Goal: Transaction & Acquisition: Purchase product/service

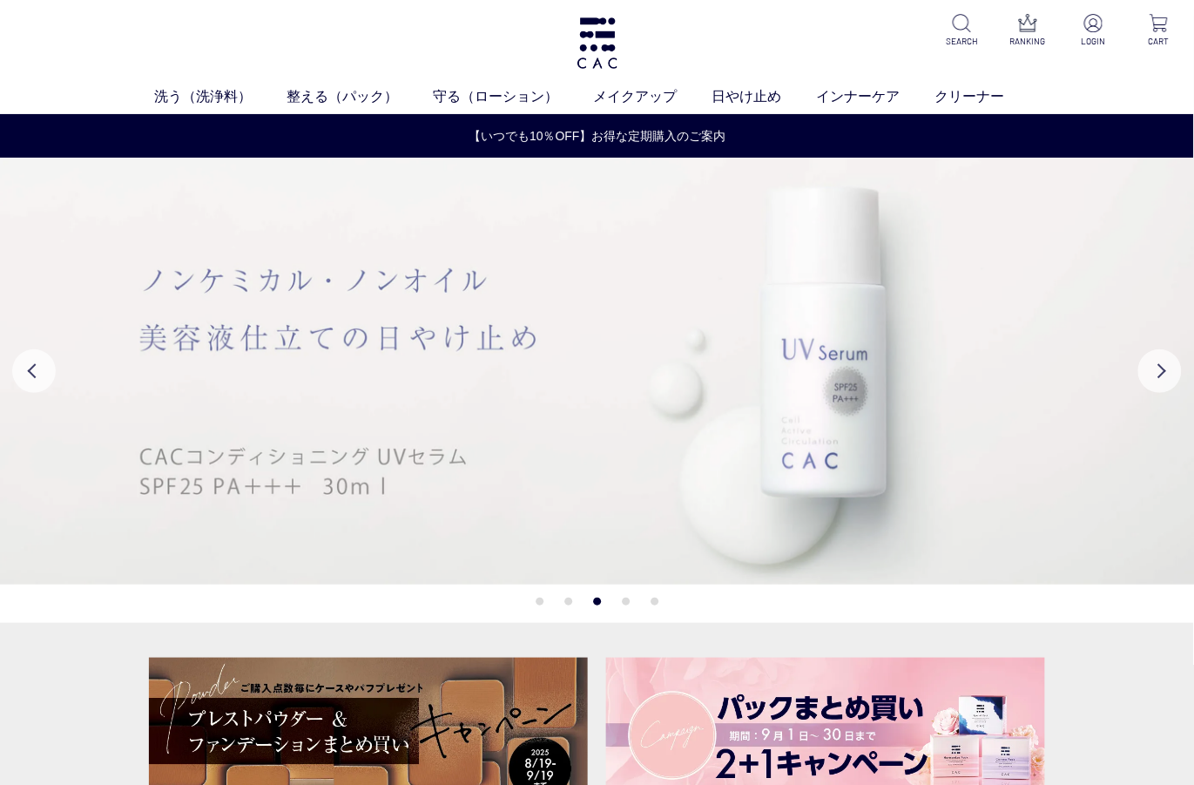
click at [790, 439] on img at bounding box center [597, 371] width 1195 height 427
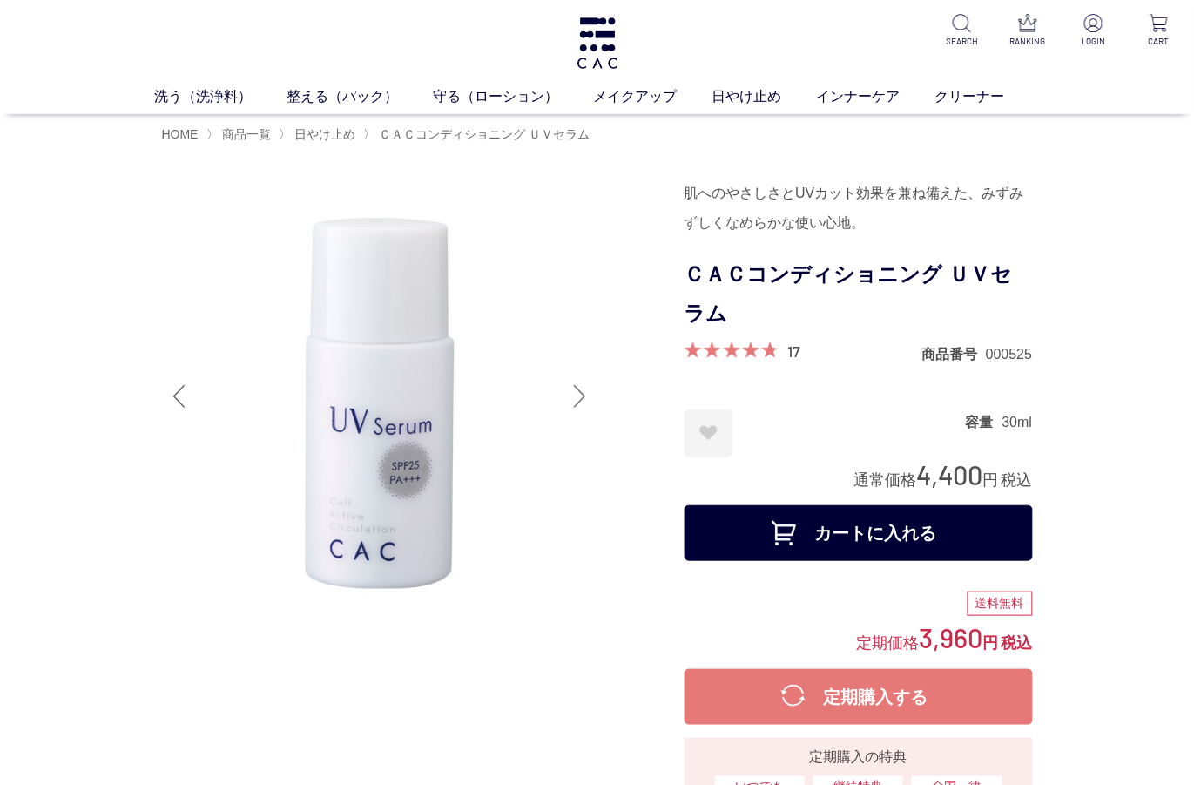
click at [965, 513] on button "カートに入れる" at bounding box center [858, 533] width 348 height 56
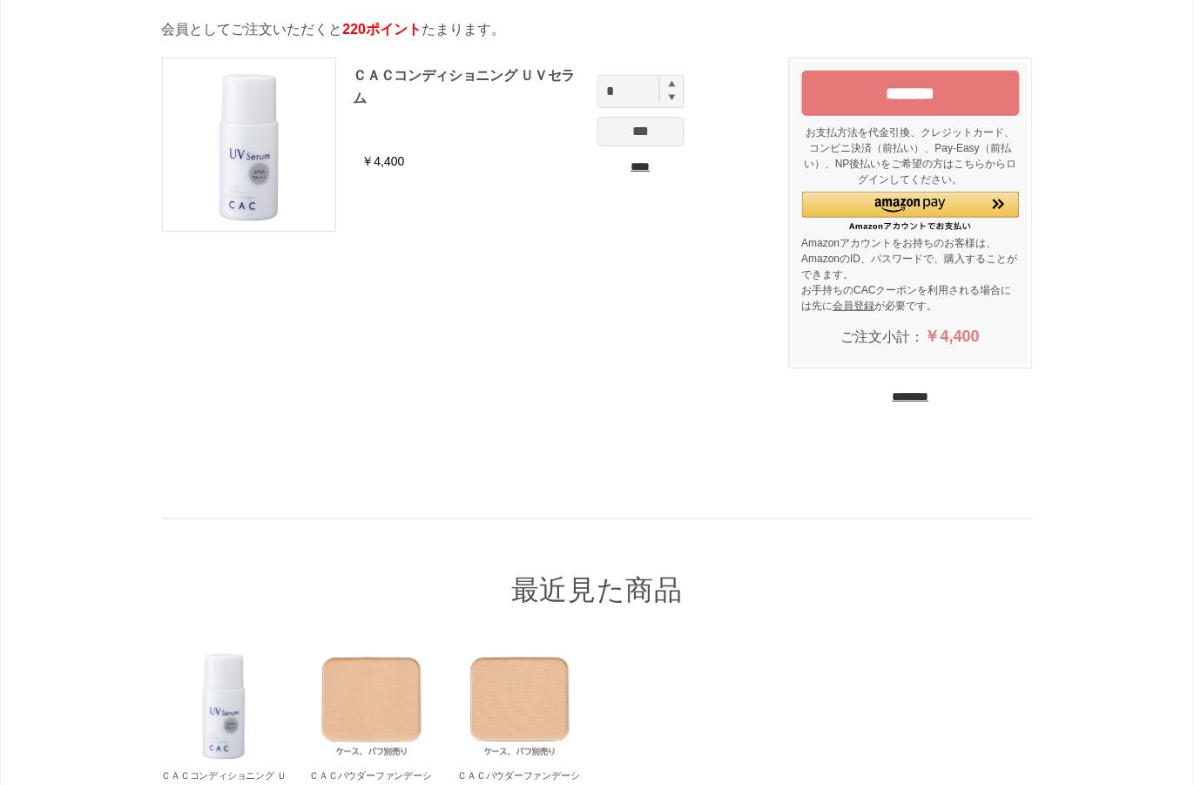
scroll to position [116, 0]
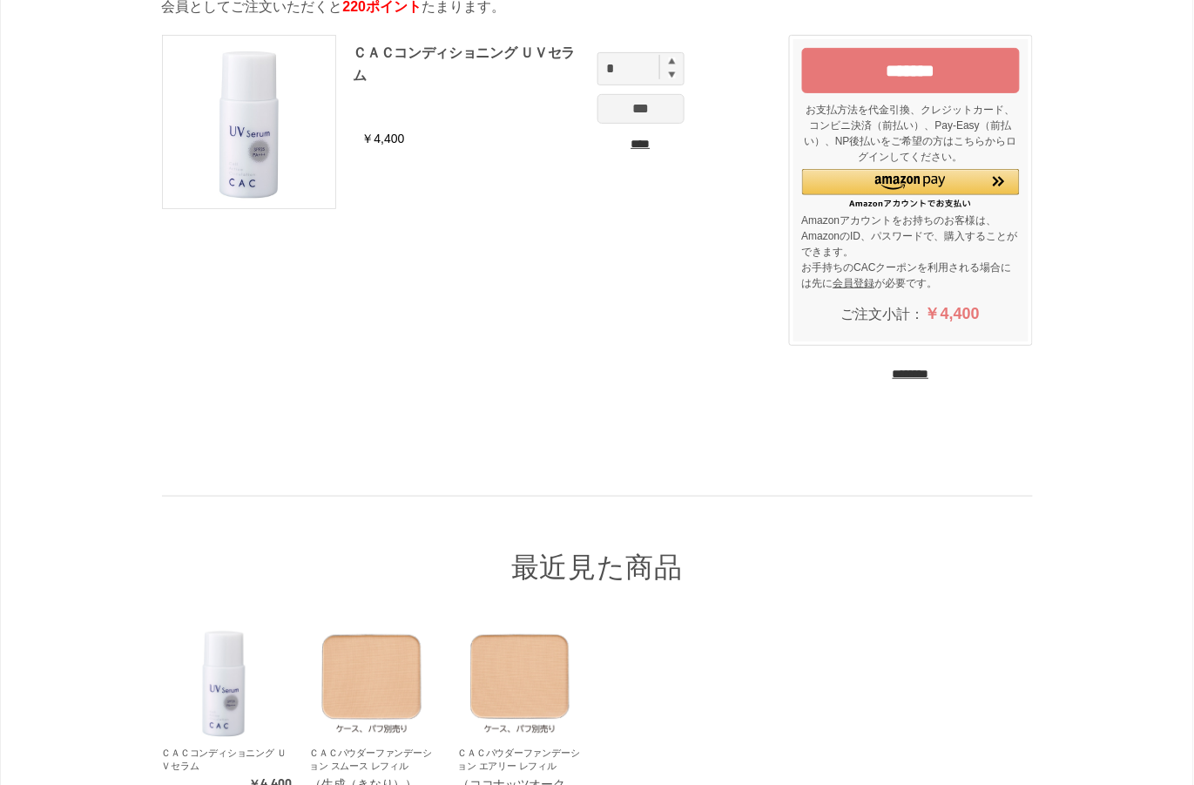
click at [925, 378] on input "********" at bounding box center [911, 374] width 37 height 17
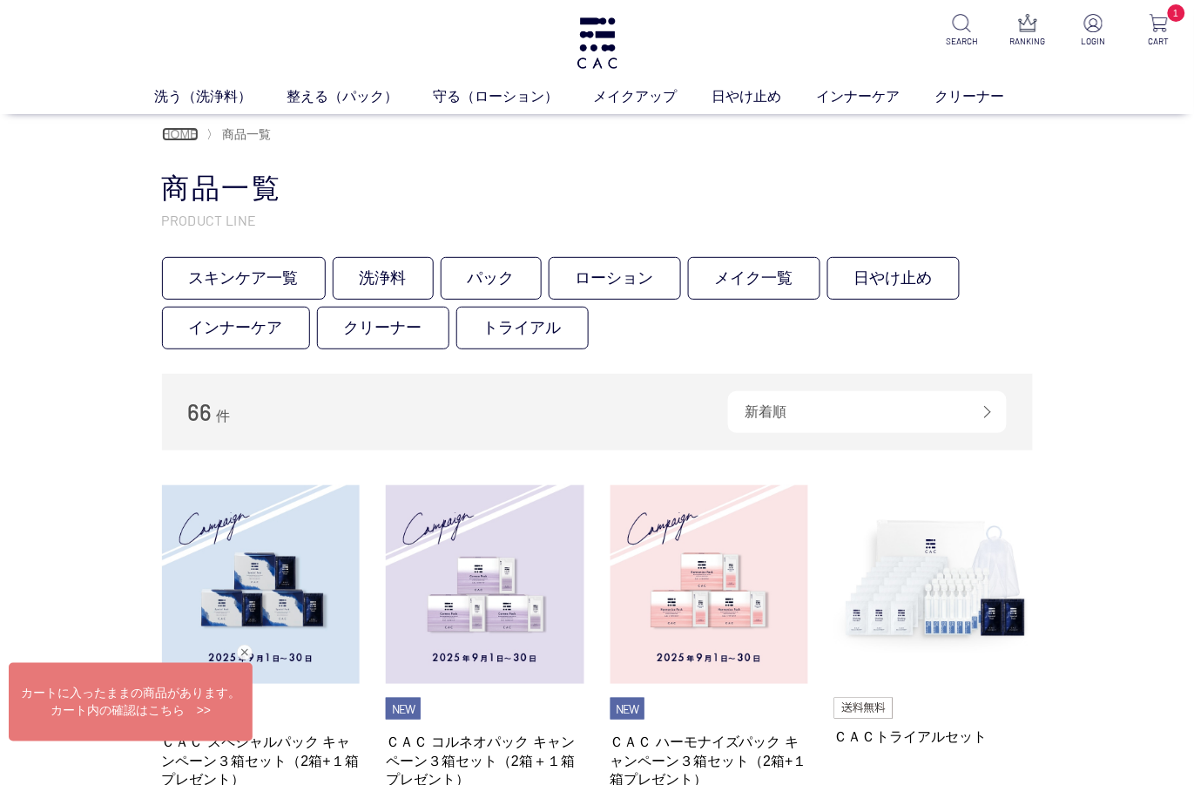
click at [192, 133] on span "HOME" at bounding box center [180, 134] width 37 height 14
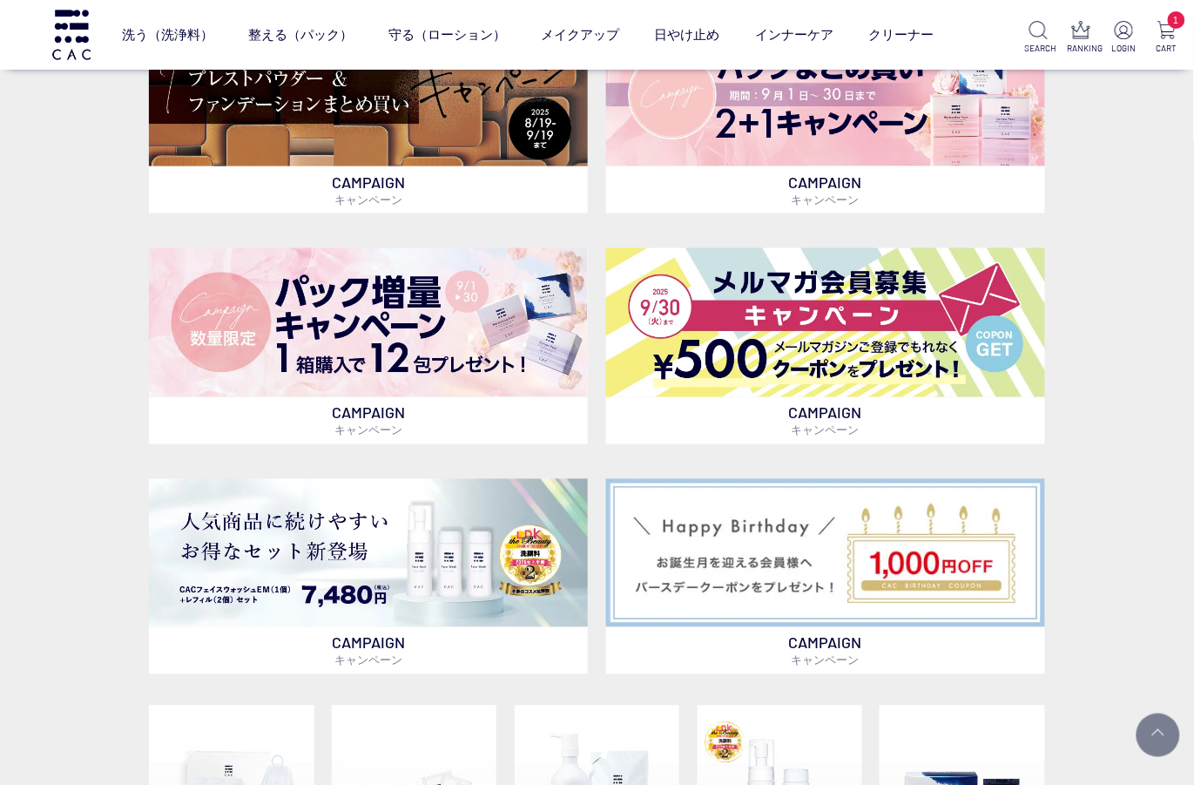
scroll to position [697, 0]
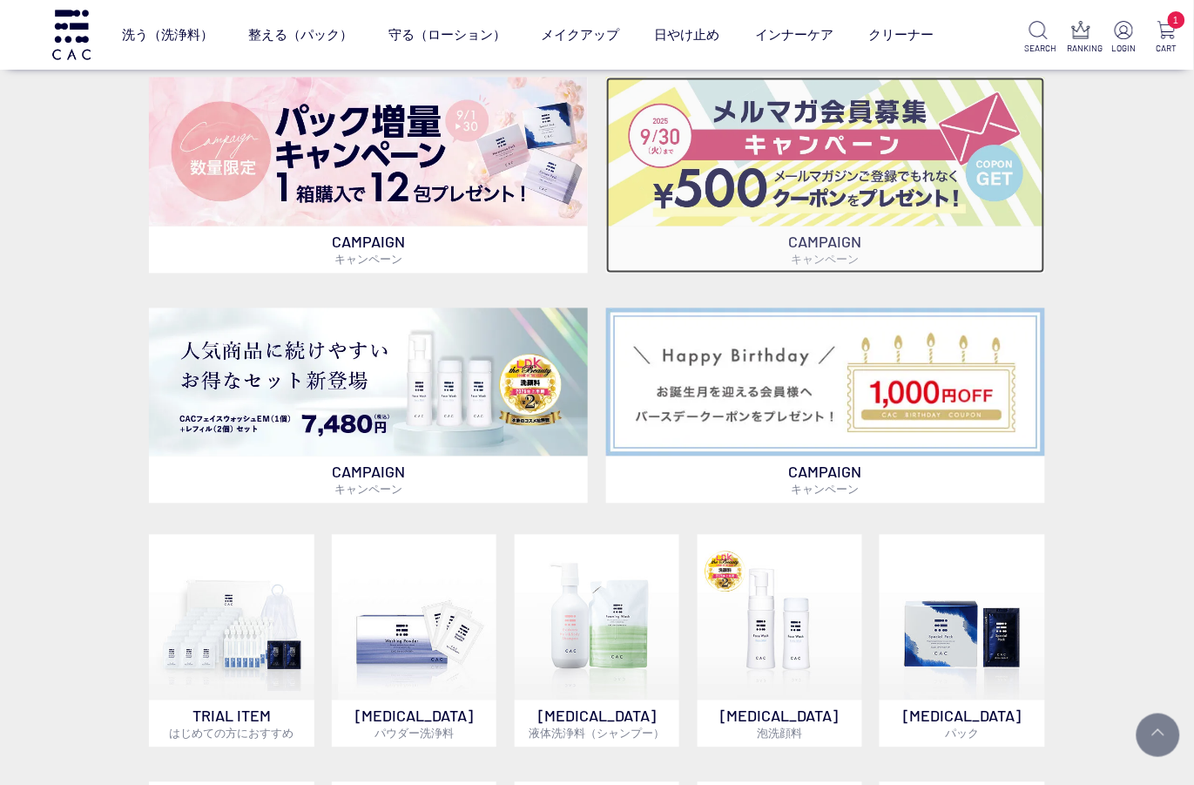
click at [943, 192] on img at bounding box center [825, 151] width 439 height 149
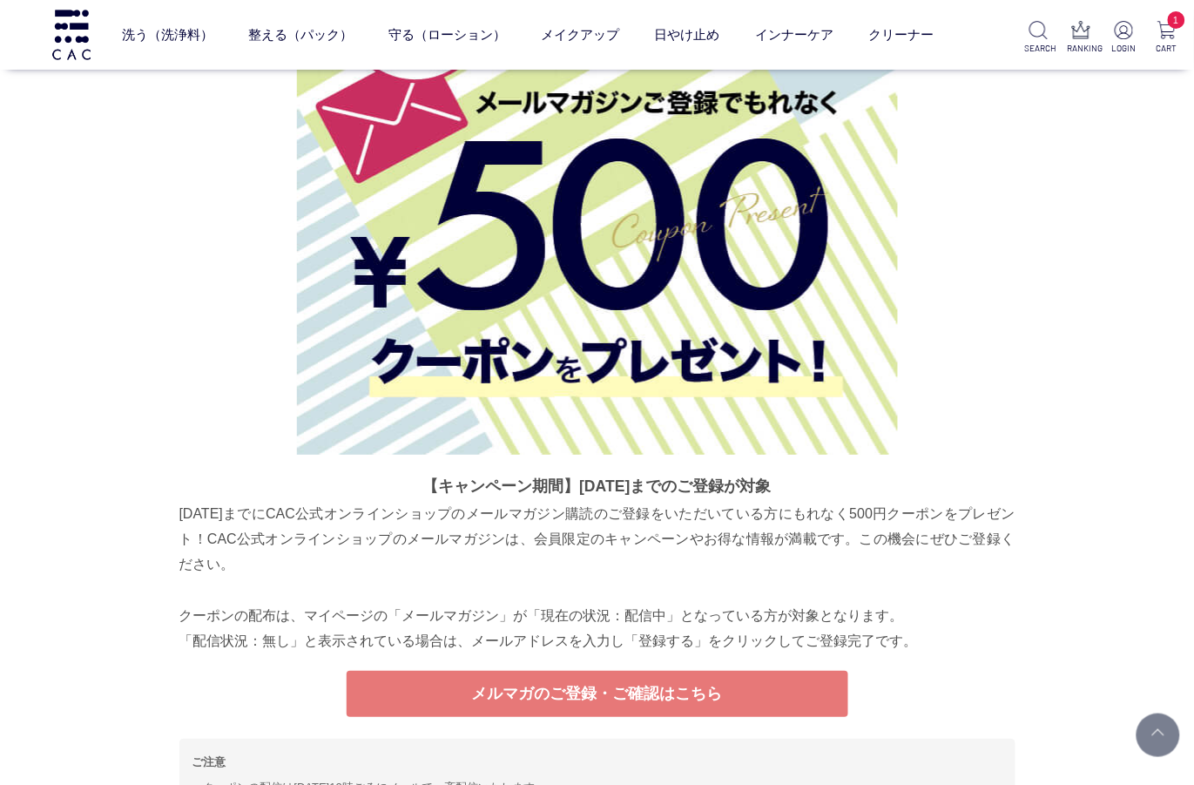
scroll to position [6520, 0]
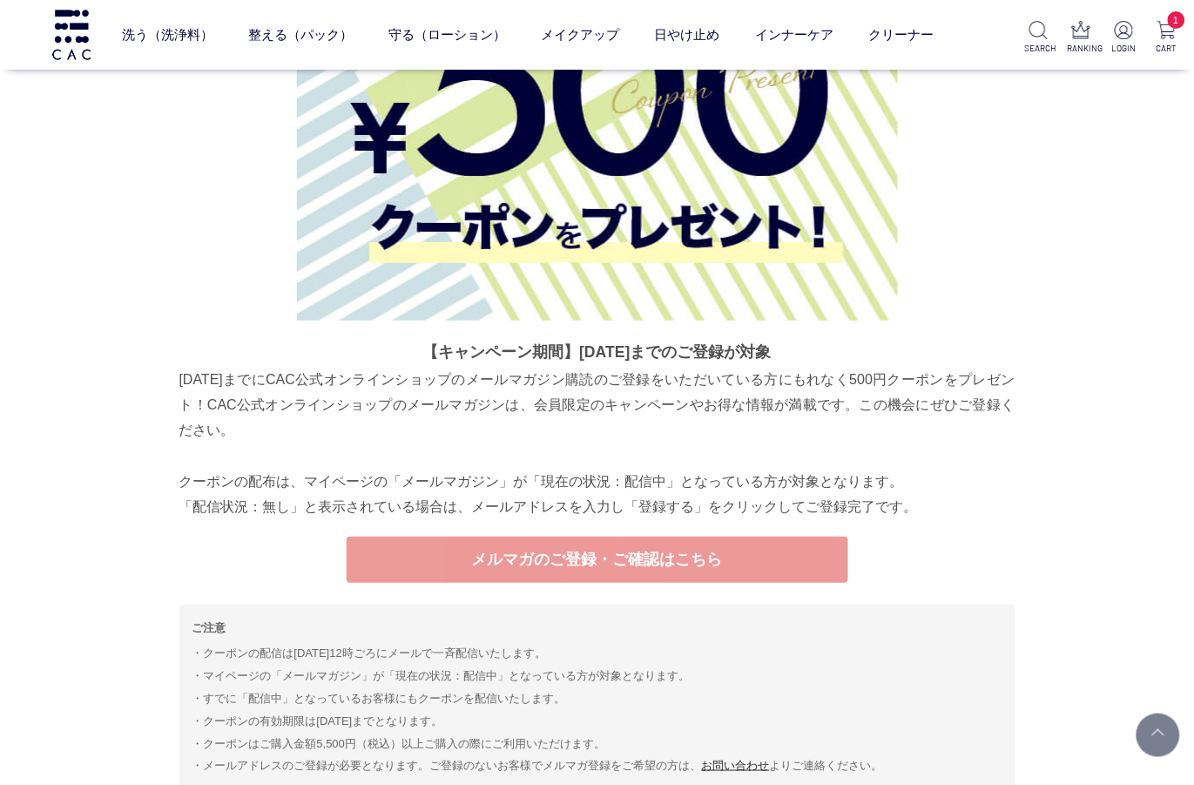
click at [741, 556] on link "メルマガのご登録・ご確認はこちら" at bounding box center [598, 559] width 502 height 46
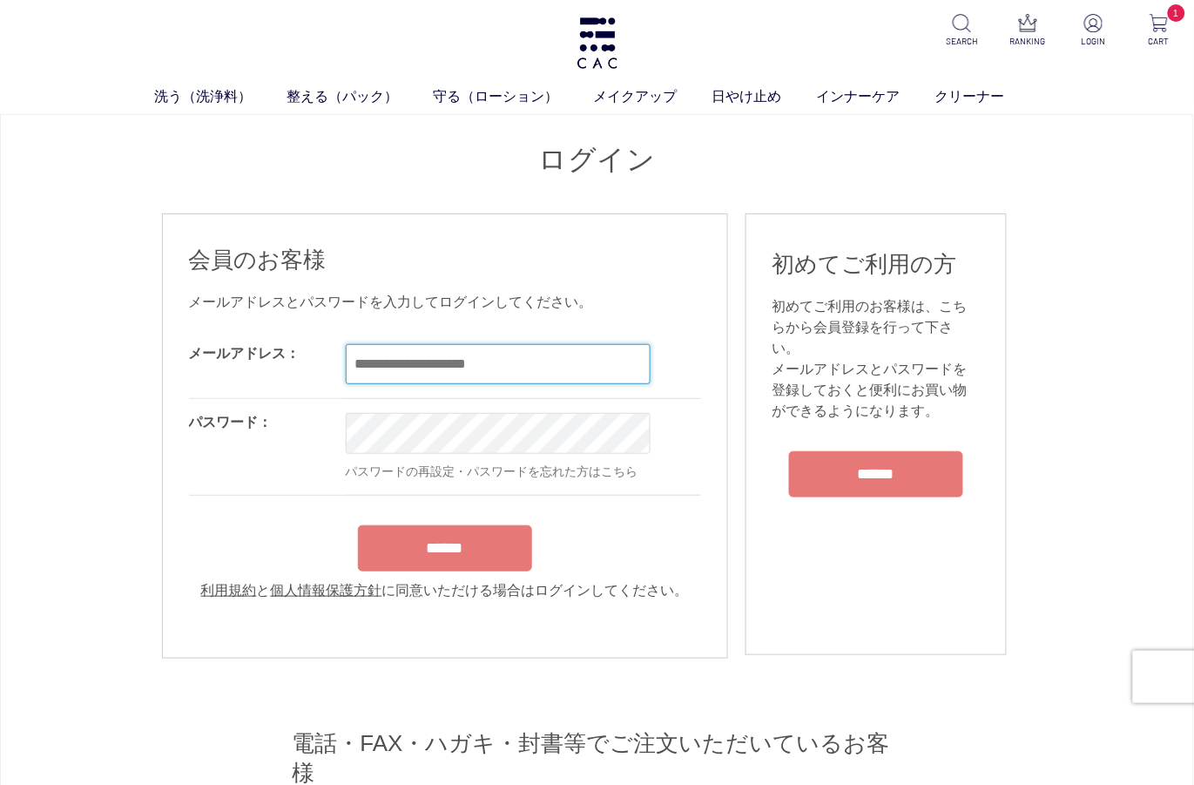
type input "**********"
click at [476, 548] on form "**********" at bounding box center [445, 465] width 512 height 270
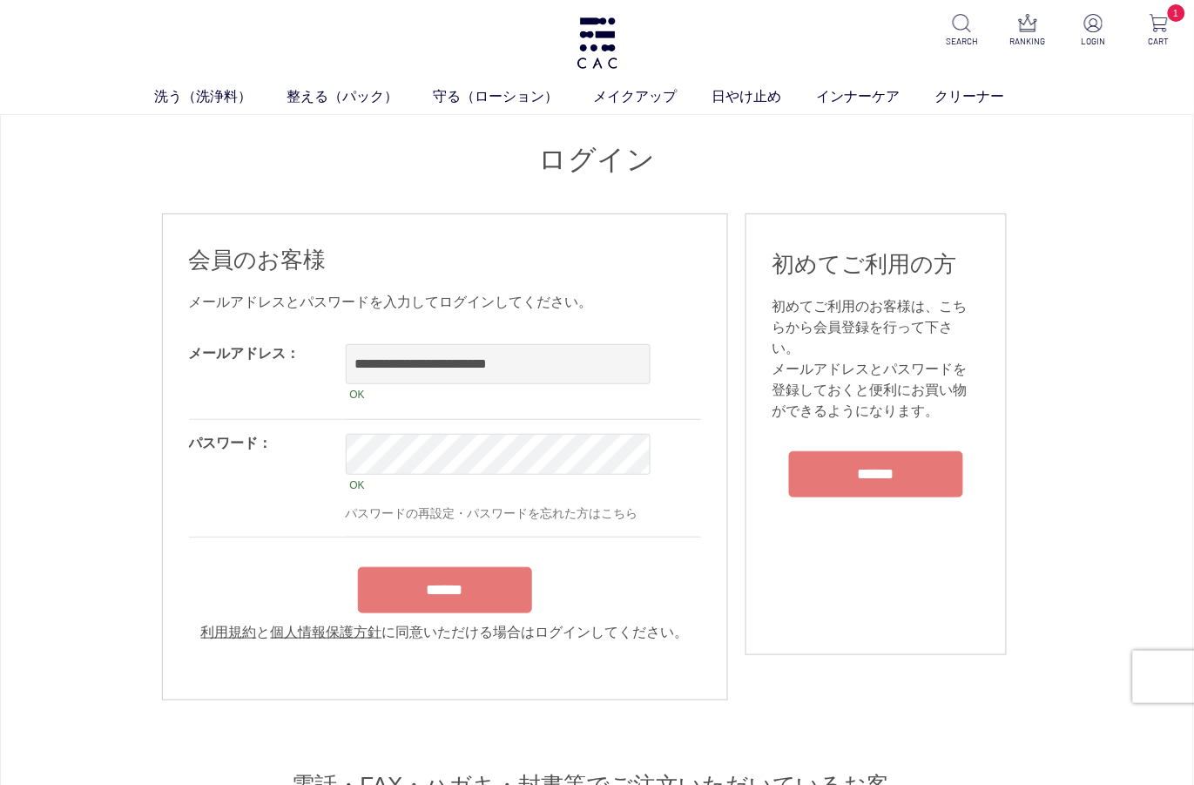
click at [463, 600] on input "******" at bounding box center [445, 590] width 174 height 46
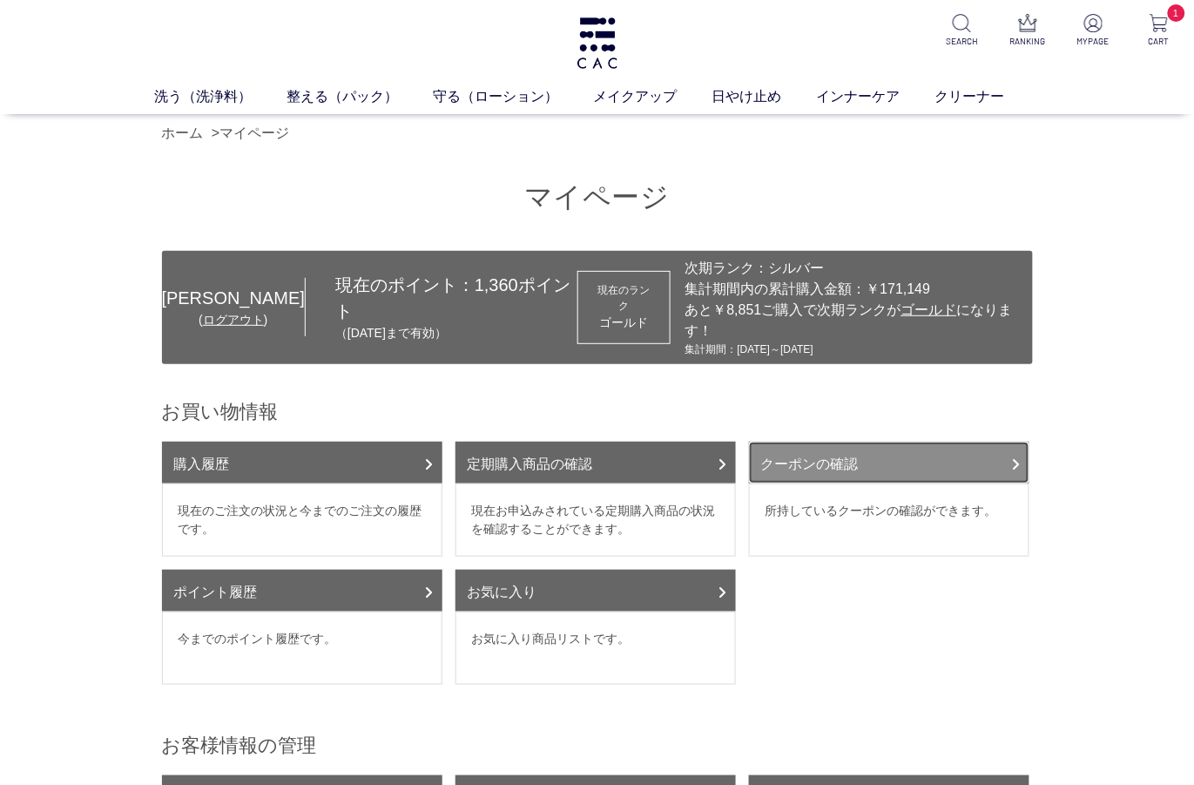
click at [952, 464] on link "クーポンの確認" at bounding box center [889, 462] width 280 height 42
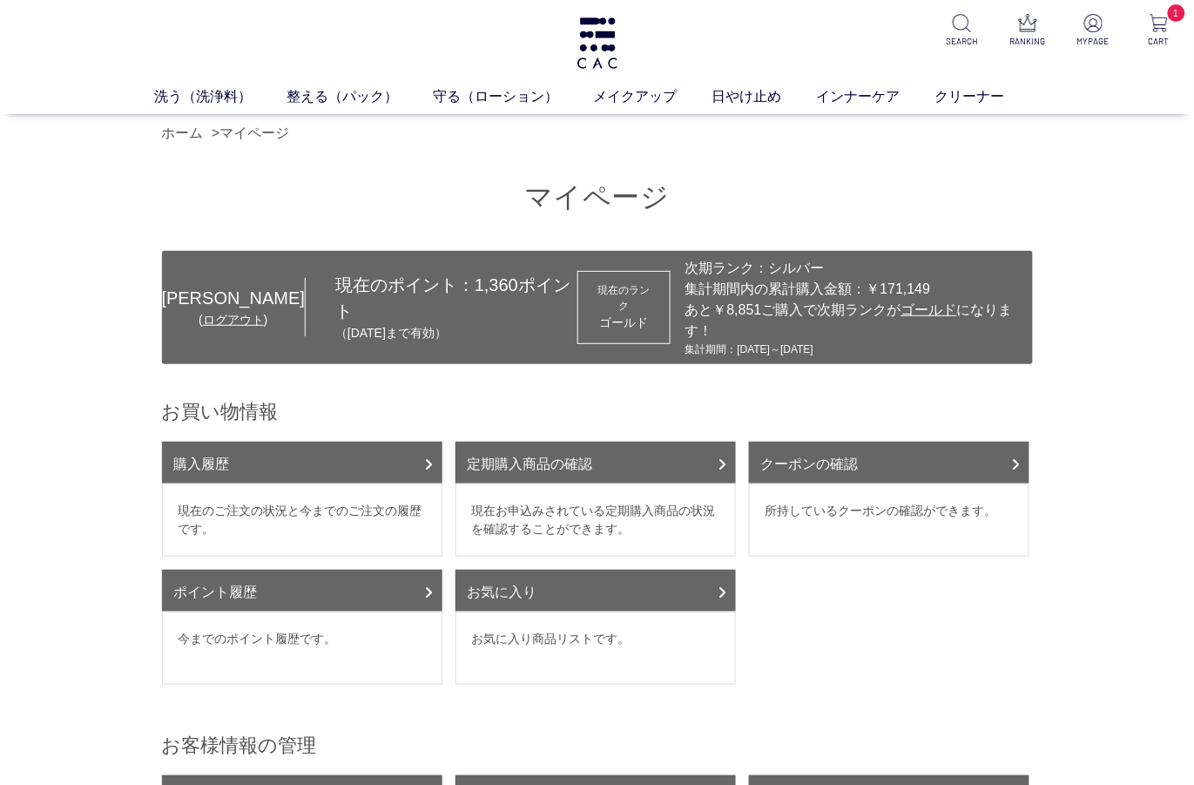
scroll to position [348, 0]
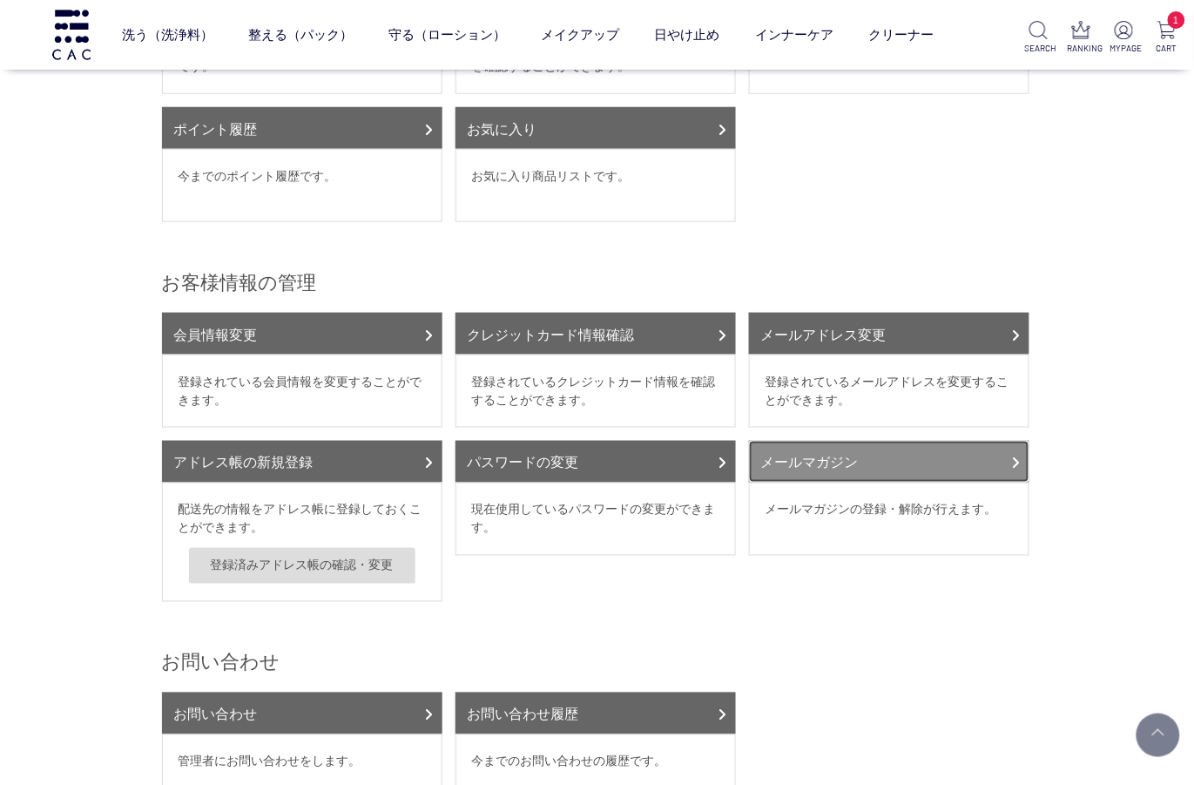
click at [861, 461] on link "メールマガジン" at bounding box center [889, 462] width 280 height 42
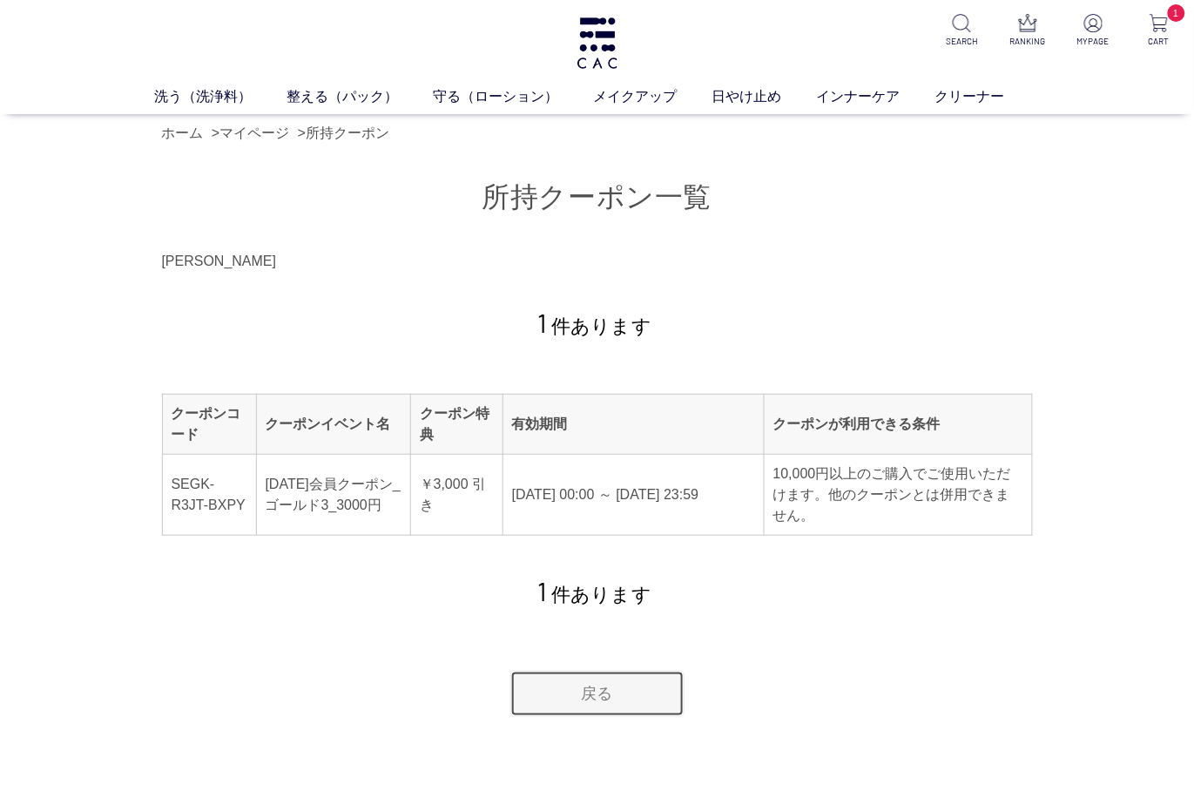
click at [601, 697] on link "戻る" at bounding box center [597, 693] width 174 height 46
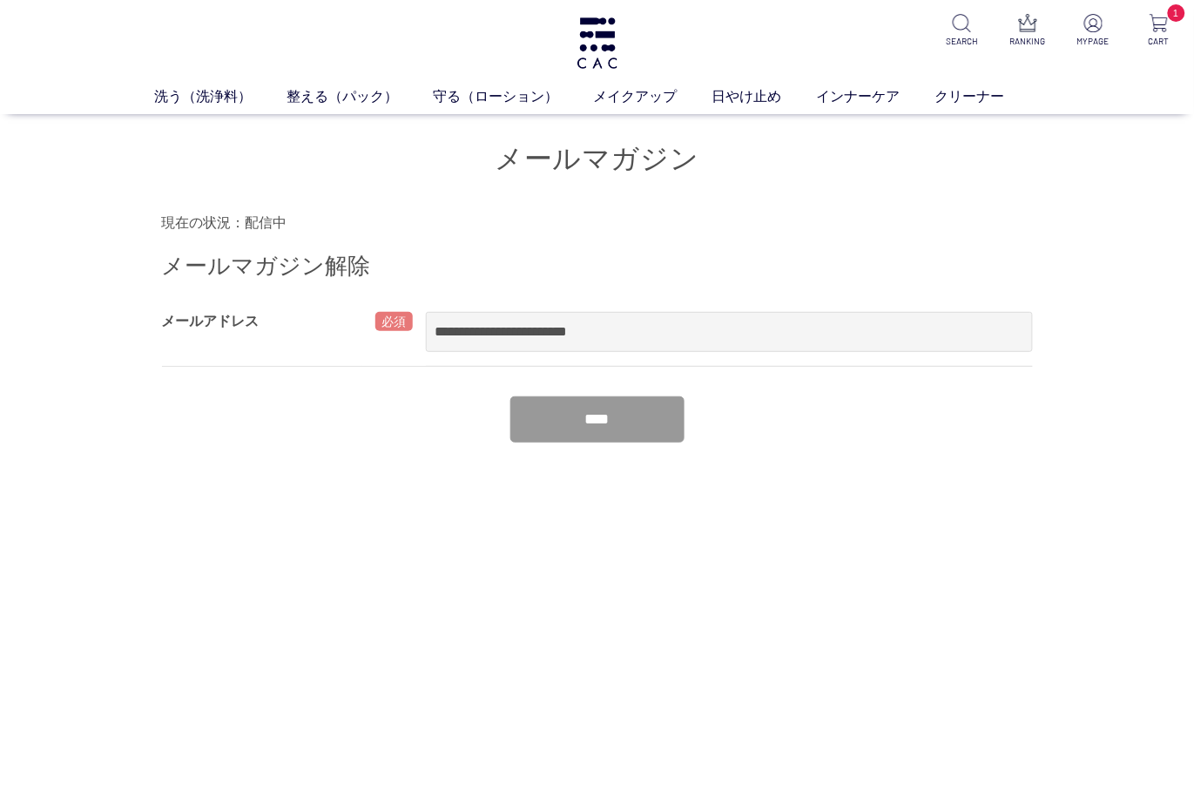
click at [603, 16] on h1 at bounding box center [597, 43] width 45 height 86
click at [606, 47] on img at bounding box center [597, 42] width 45 height 51
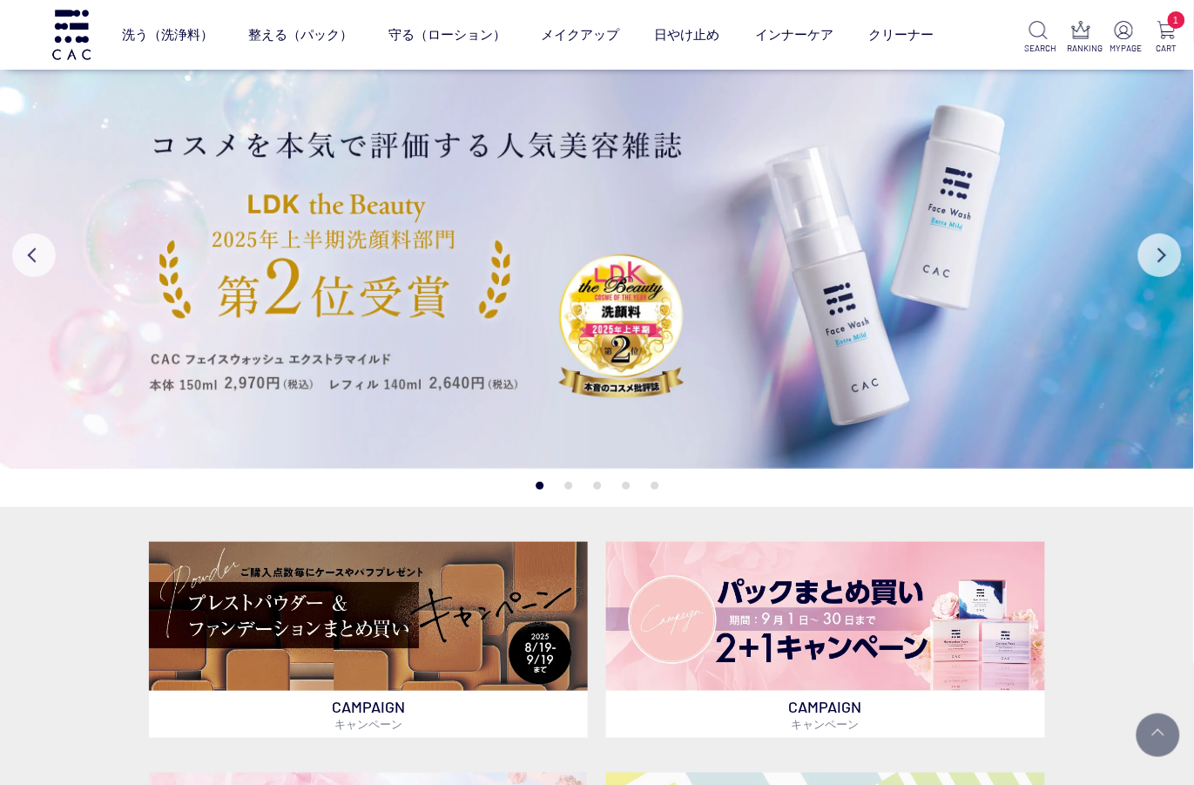
scroll to position [464, 0]
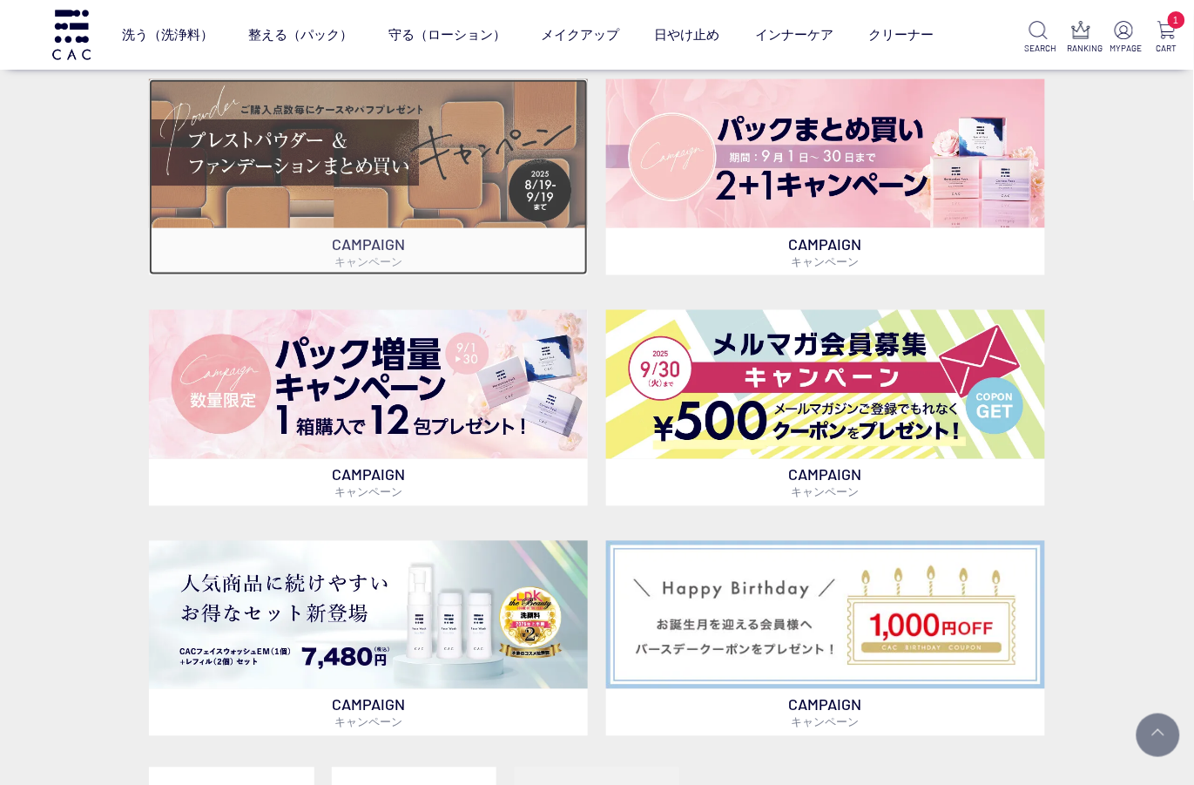
click at [360, 190] on img at bounding box center [368, 153] width 439 height 149
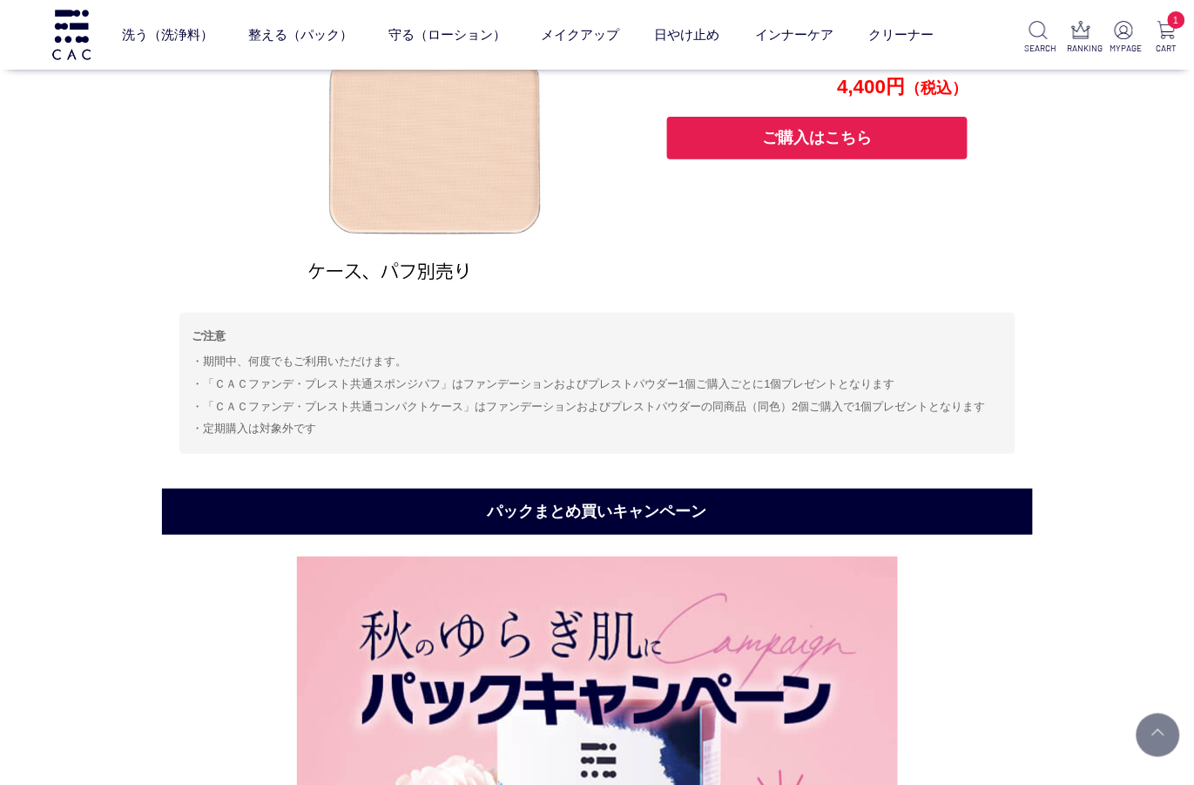
scroll to position [1527, 0]
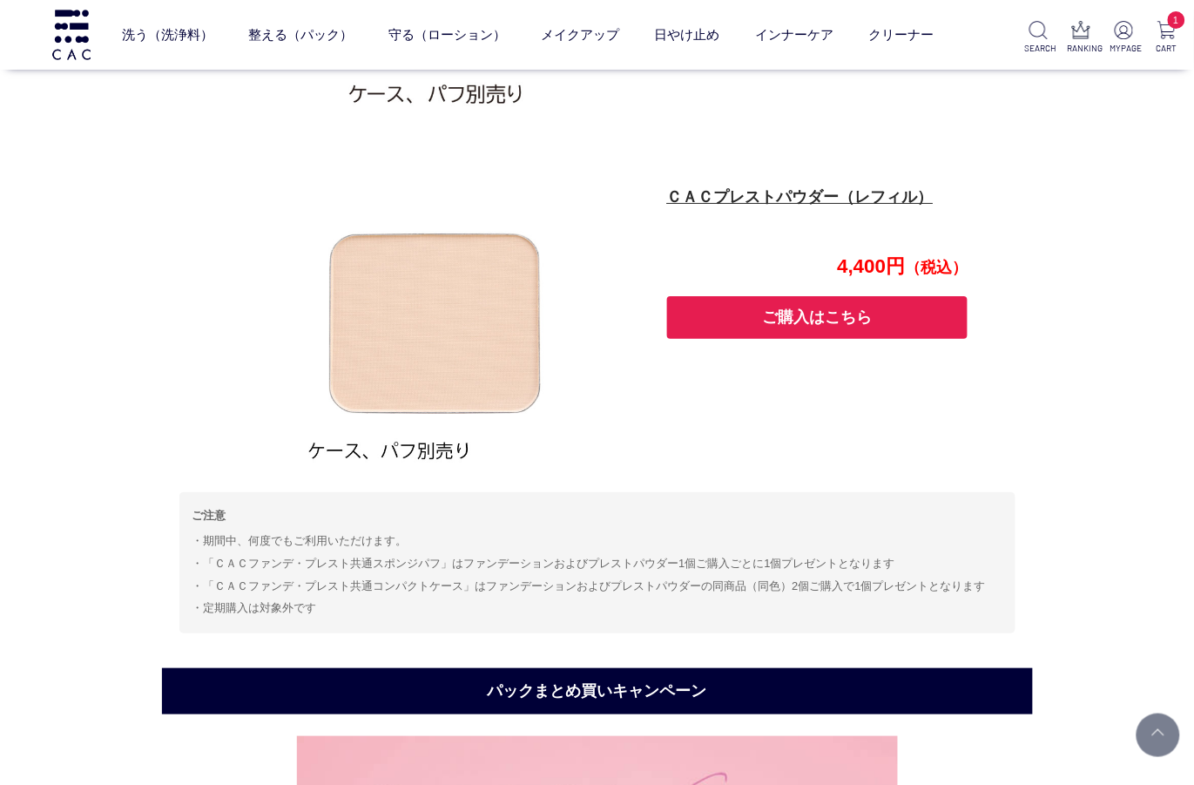
click at [904, 313] on button "ご購入はこちら" at bounding box center [817, 317] width 301 height 43
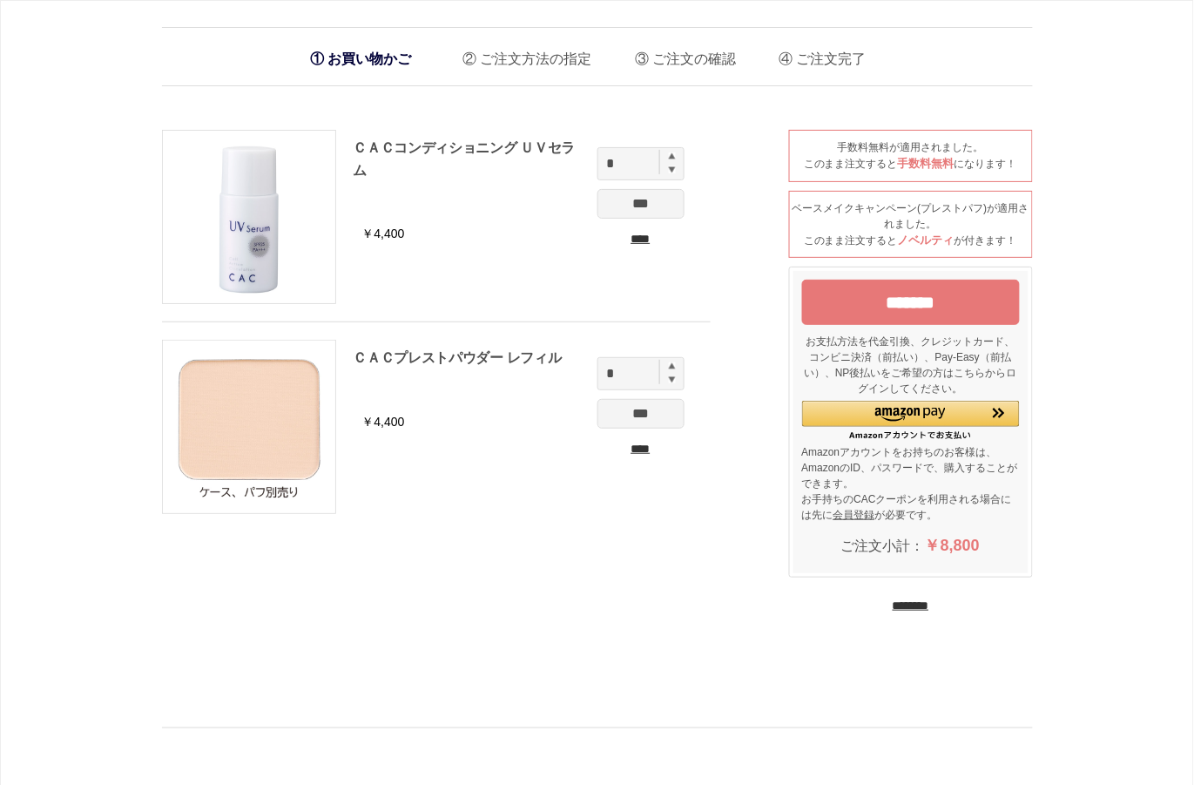
click at [926, 603] on input "********" at bounding box center [911, 605] width 37 height 17
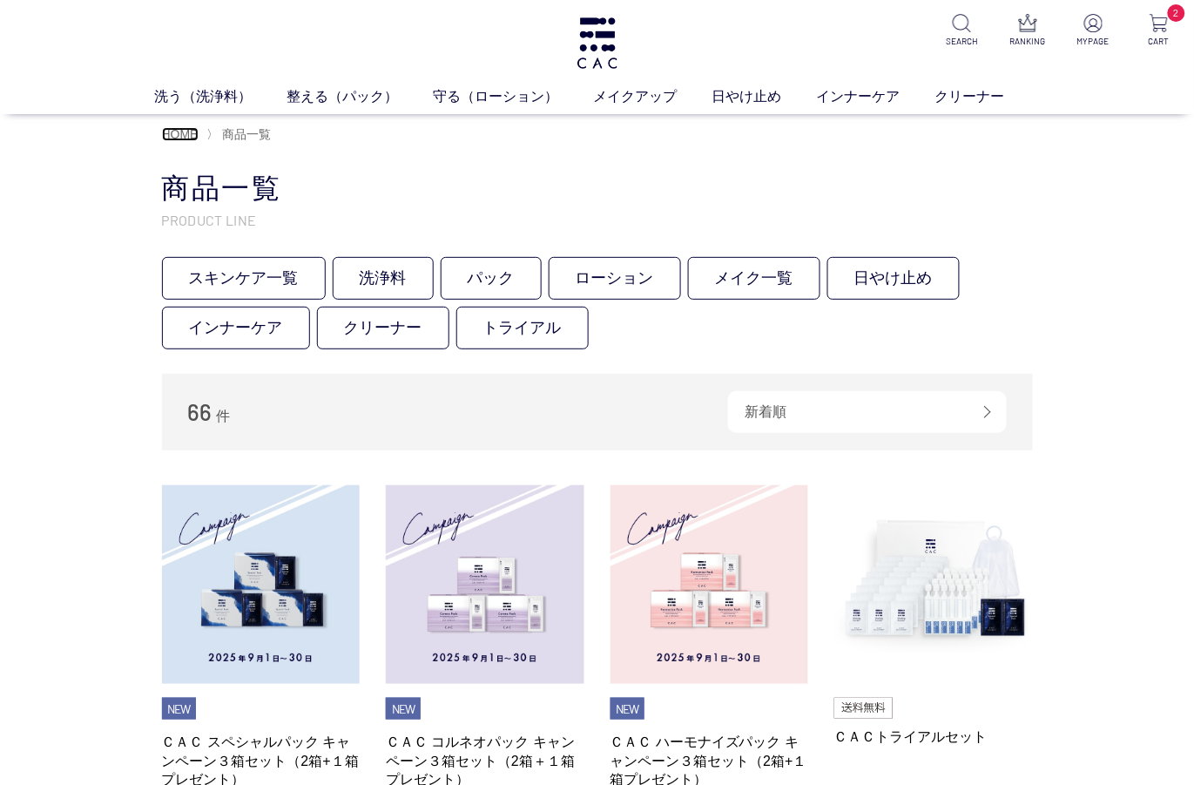
drag, startPoint x: 179, startPoint y: 127, endPoint x: 202, endPoint y: 127, distance: 22.6
click at [181, 127] on span "HOME" at bounding box center [180, 134] width 37 height 14
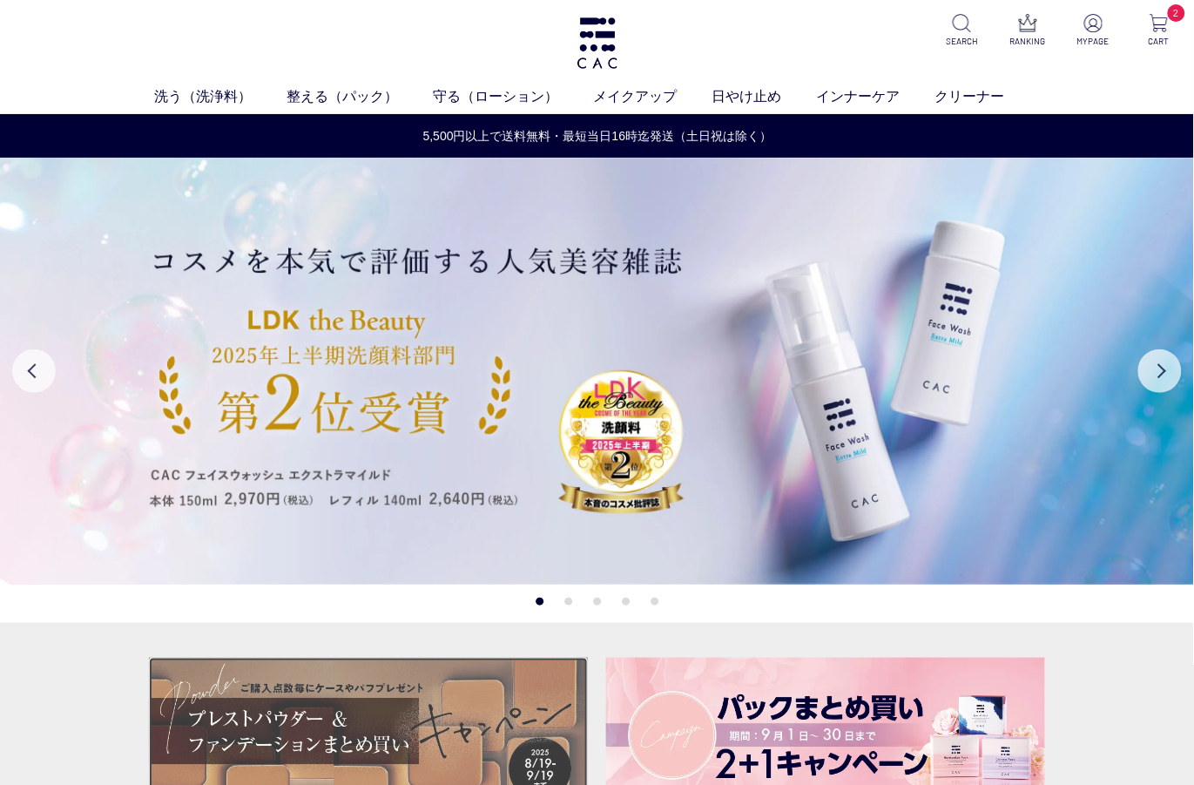
click at [424, 738] on img at bounding box center [368, 731] width 439 height 149
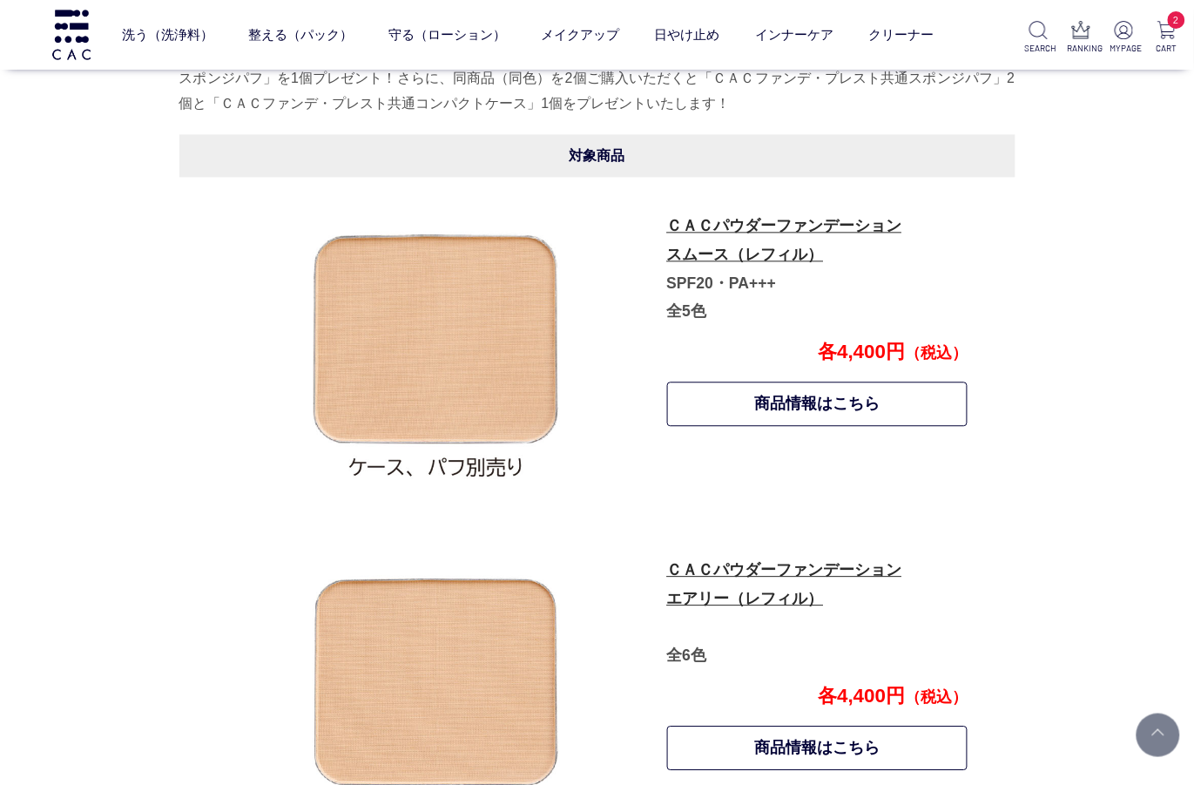
scroll to position [947, 0]
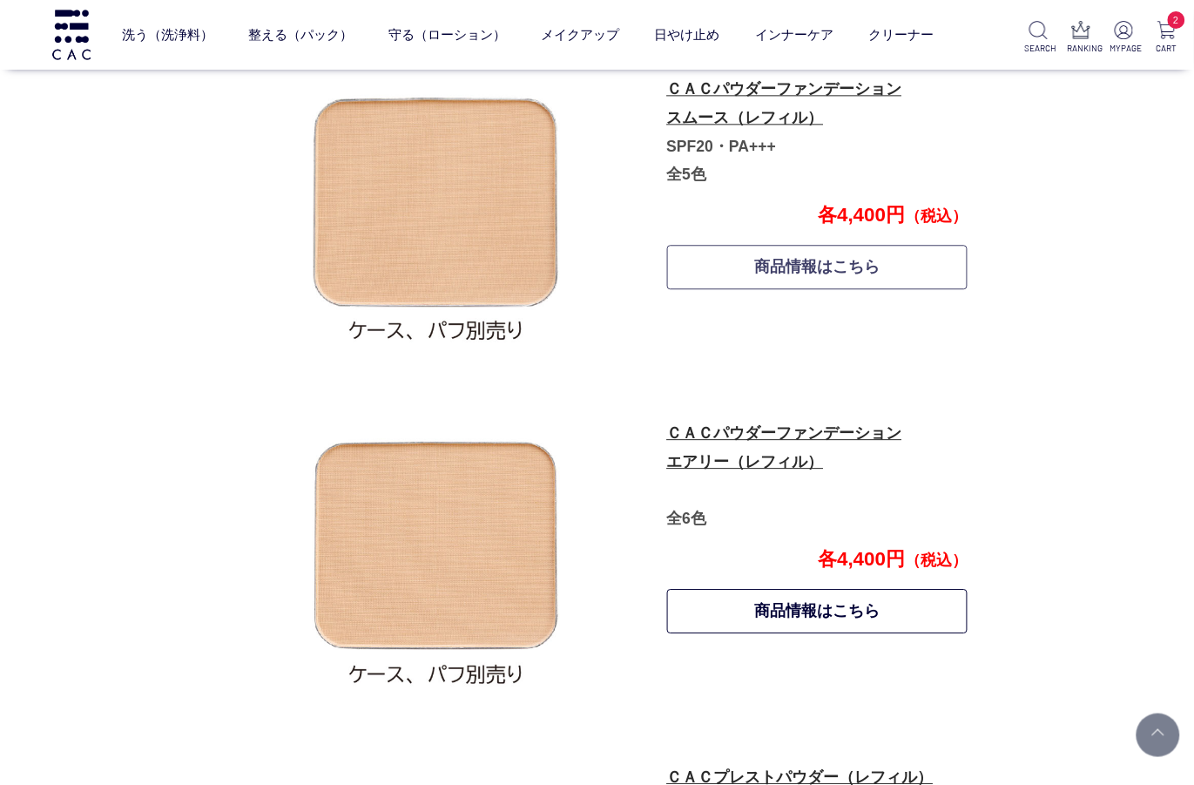
click at [813, 255] on link "商品情報はこちら" at bounding box center [817, 267] width 301 height 44
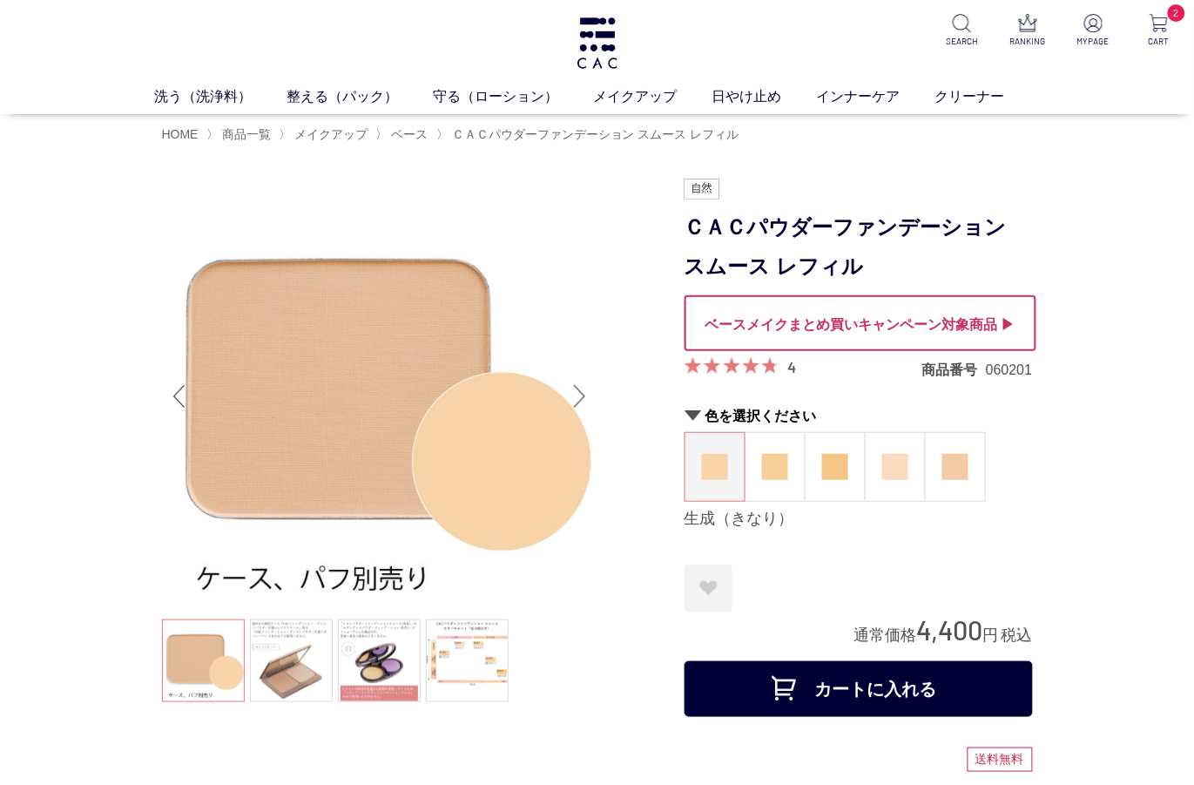
click at [977, 331] on div at bounding box center [860, 323] width 352 height 56
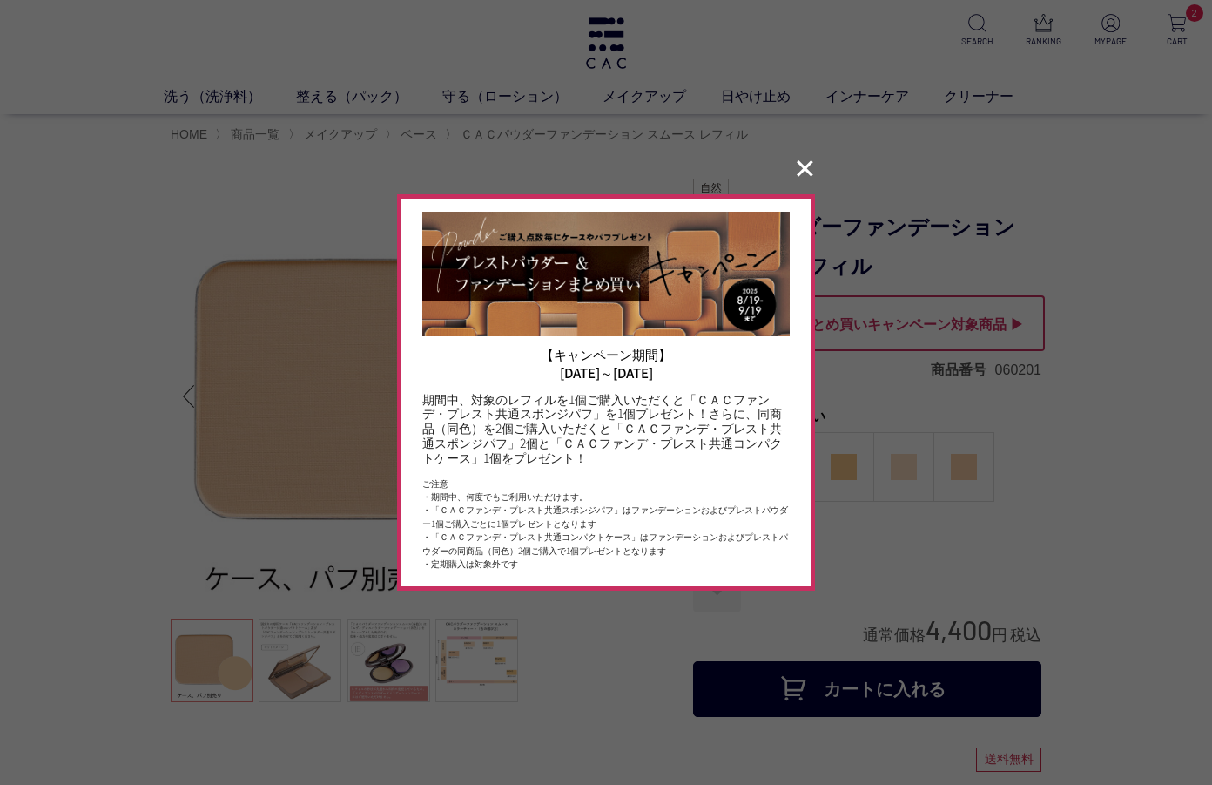
click at [811, 173] on button "✕" at bounding box center [805, 168] width 34 height 33
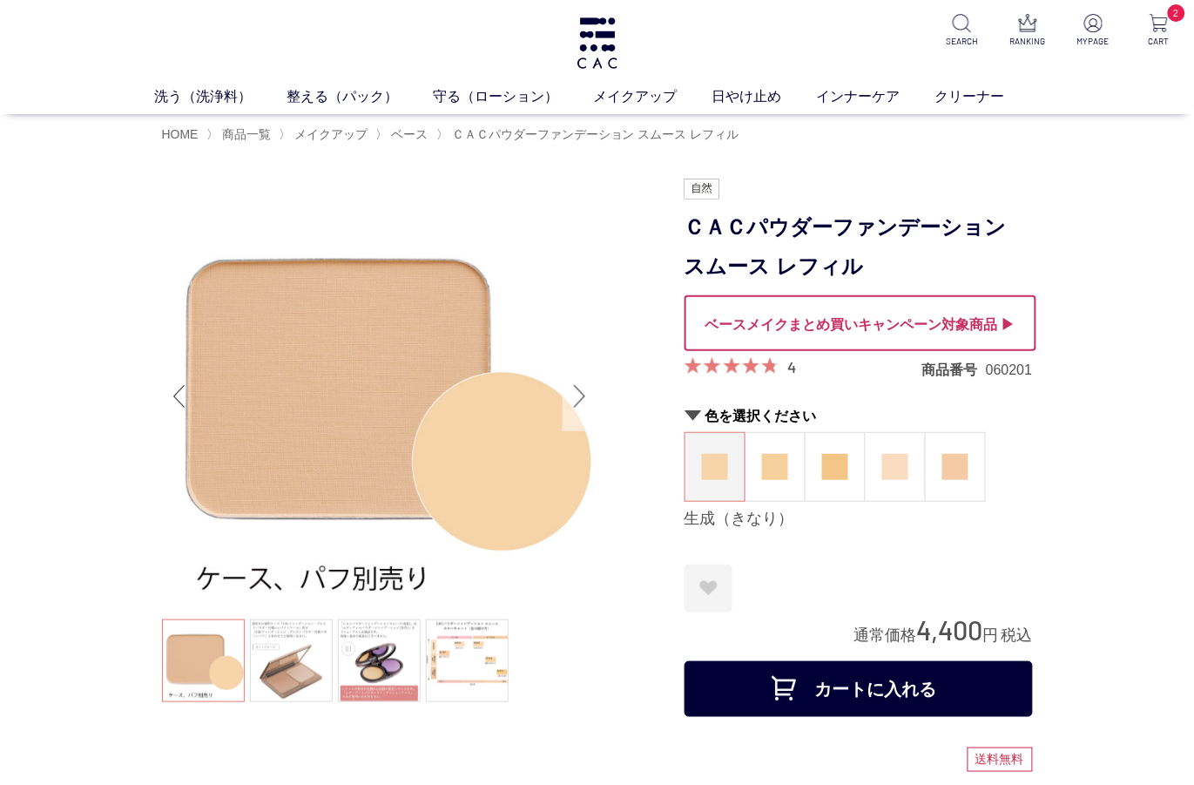
click at [590, 403] on div "Next slide" at bounding box center [580, 396] width 35 height 70
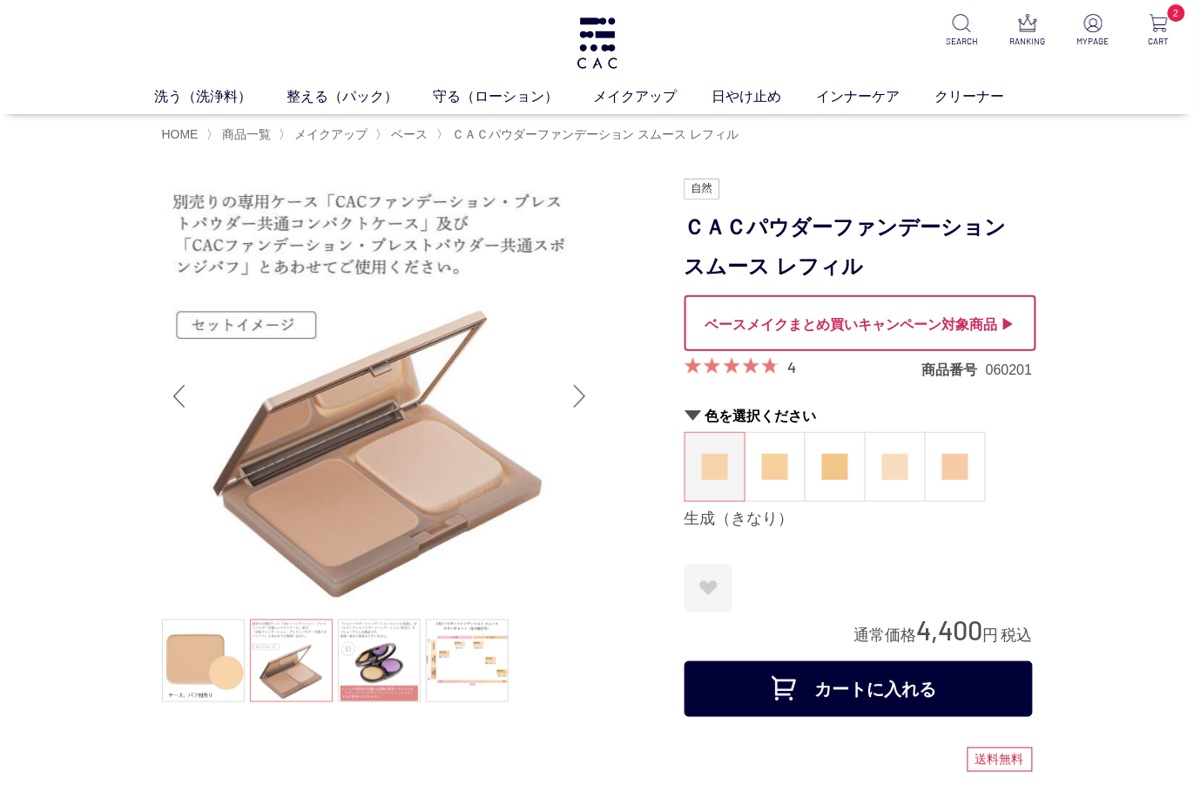
click at [590, 403] on div "Next slide" at bounding box center [580, 396] width 35 height 70
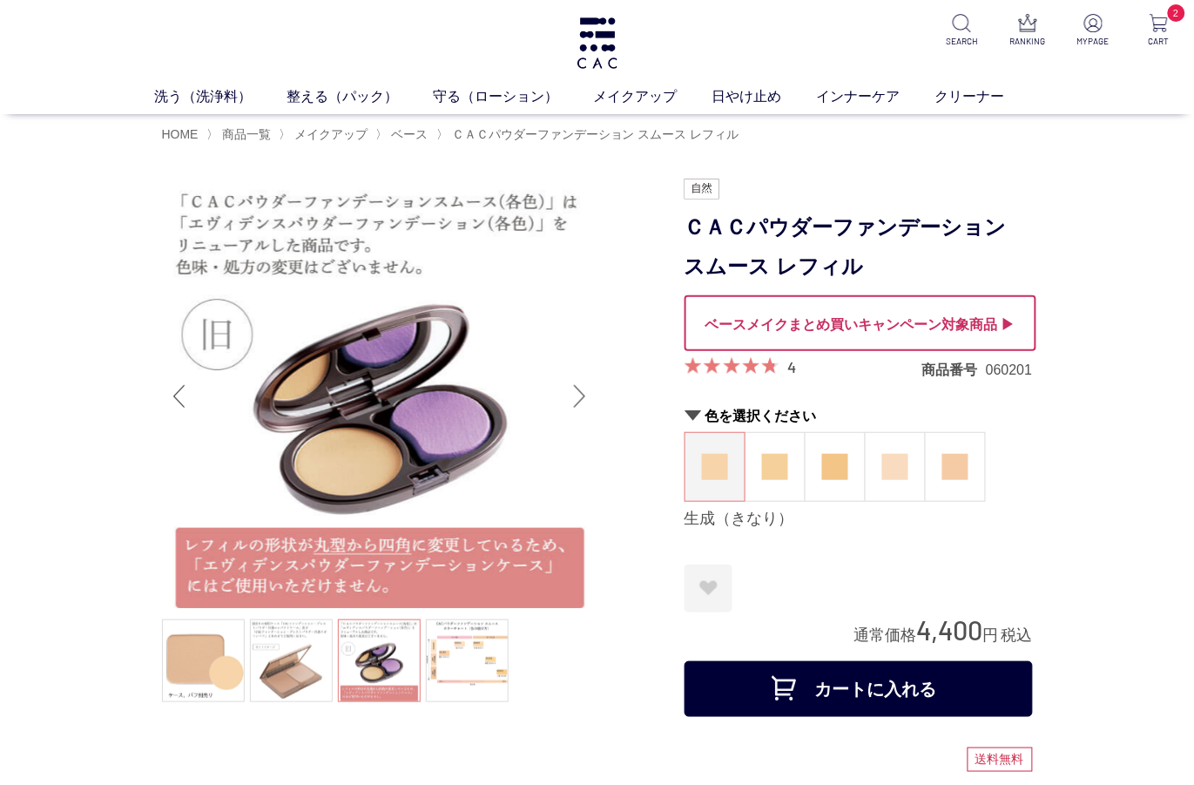
click at [581, 390] on div "Next slide" at bounding box center [580, 396] width 35 height 70
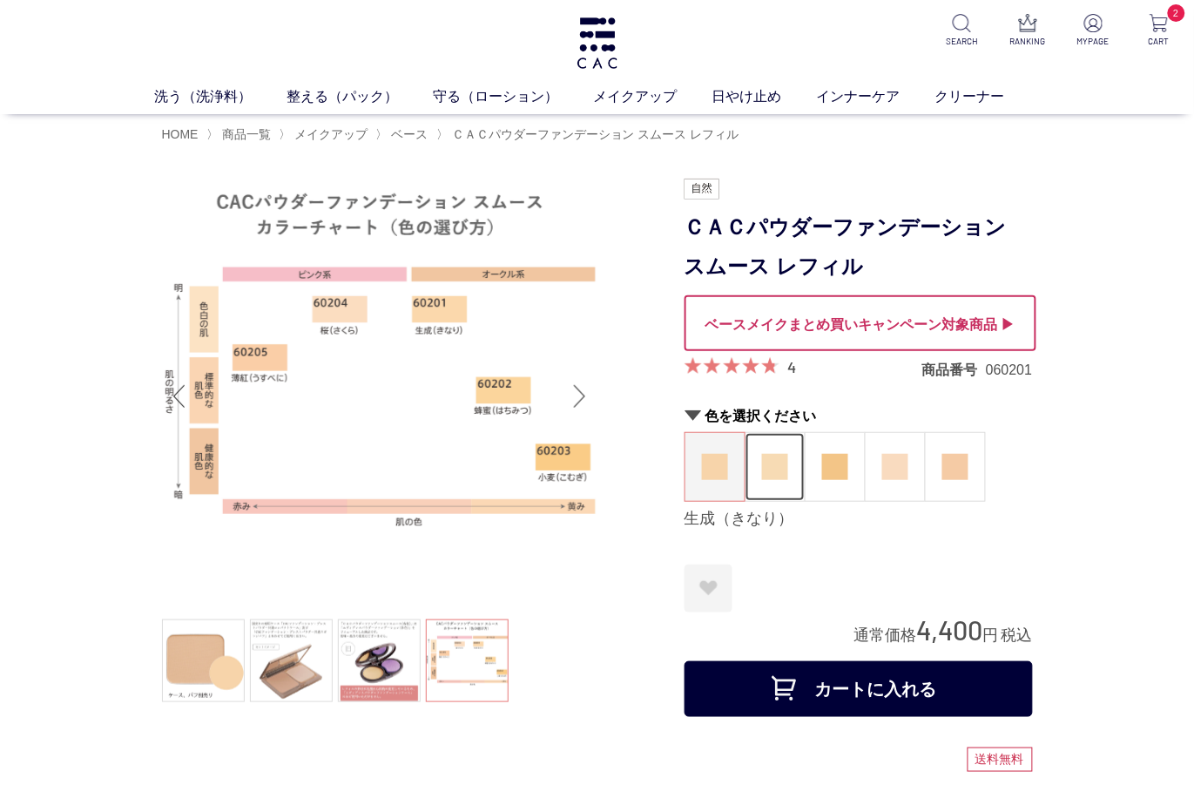
click at [769, 459] on img at bounding box center [775, 467] width 26 height 26
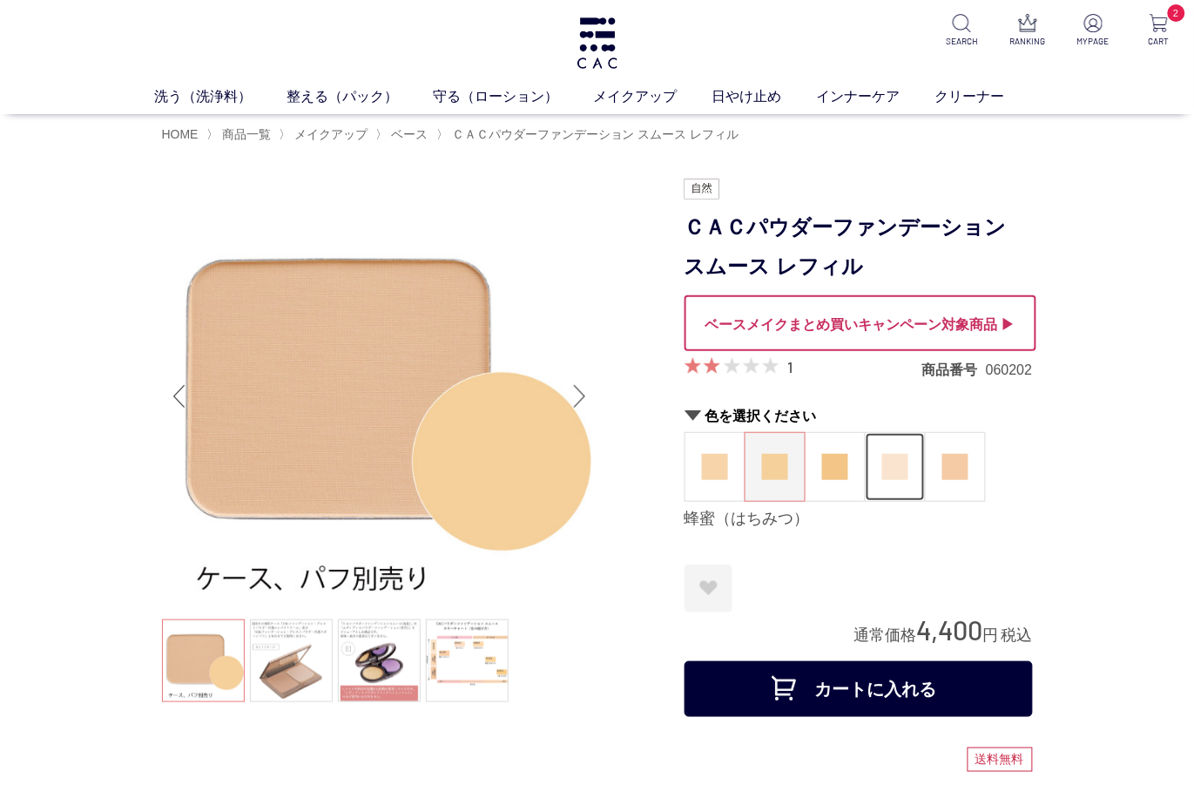
click at [892, 463] on img at bounding box center [895, 467] width 26 height 26
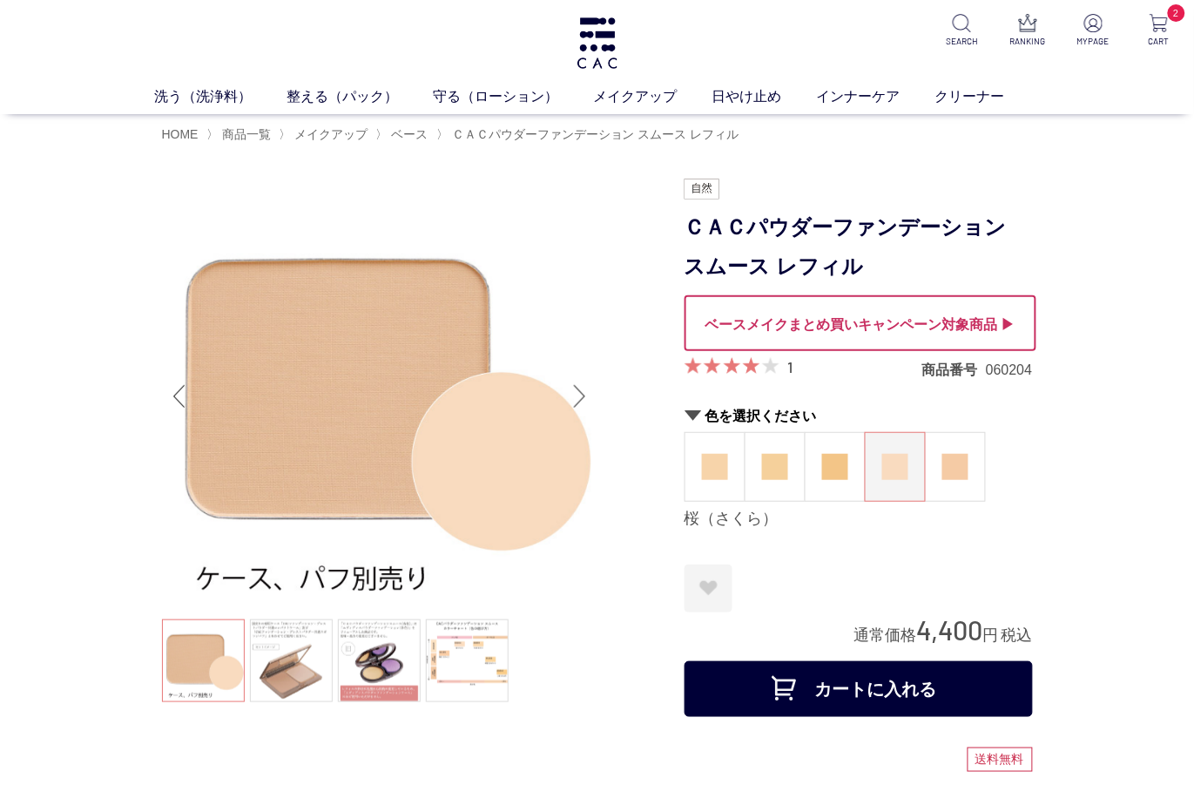
scroll to position [232, 0]
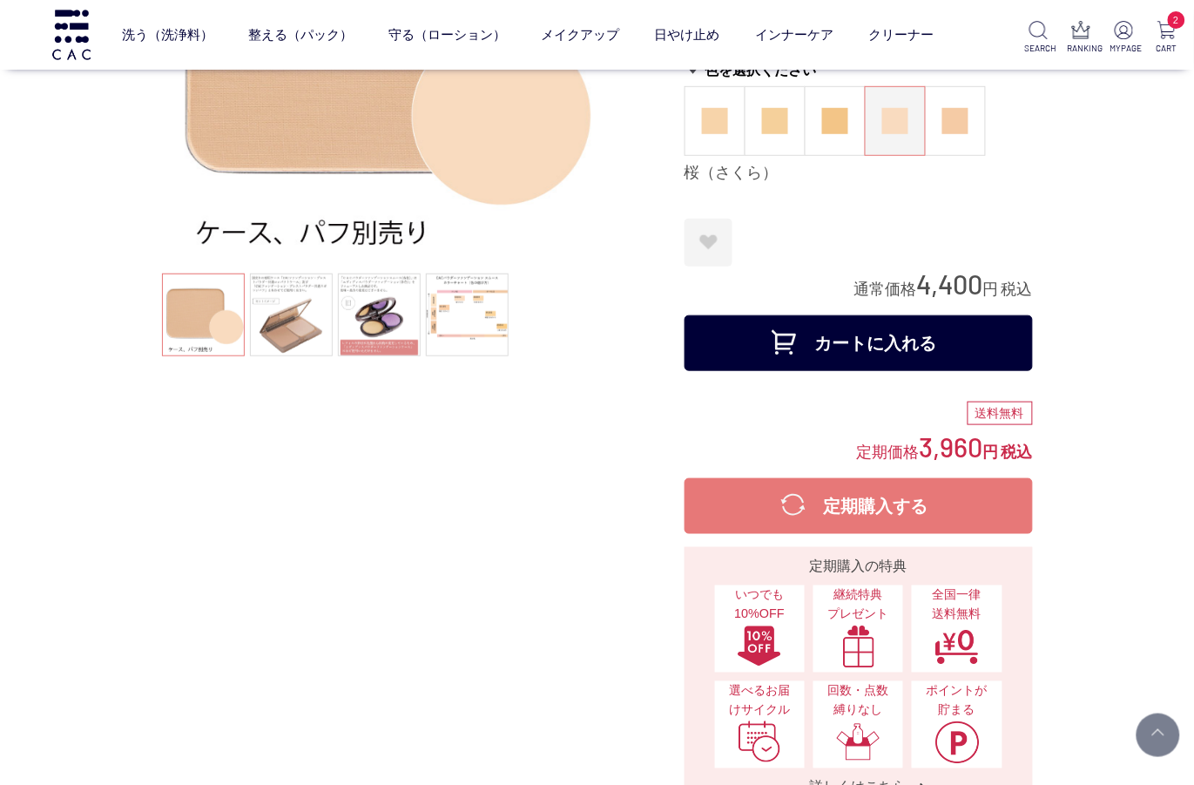
click at [885, 342] on button "カートに入れる" at bounding box center [858, 343] width 348 height 56
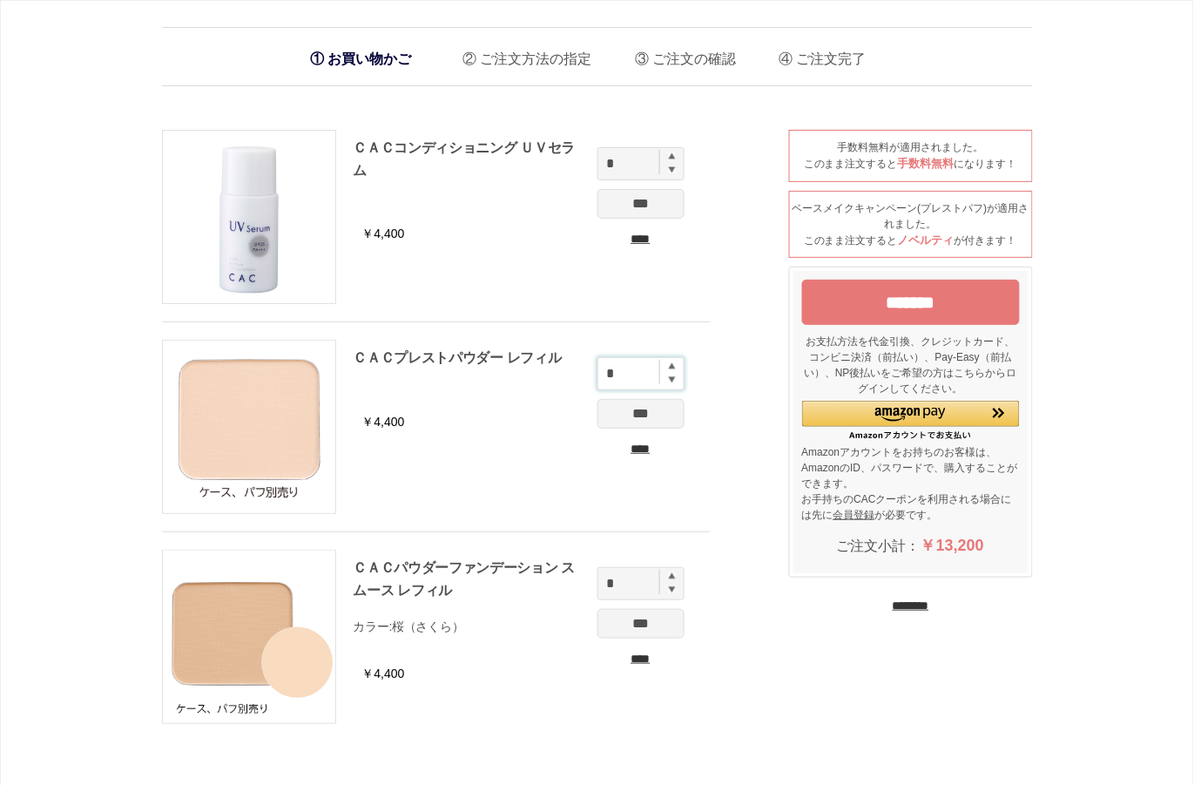
click at [664, 367] on input "*" at bounding box center [640, 373] width 87 height 33
click at [670, 367] on img at bounding box center [672, 365] width 7 height 7
type input "*"
click at [673, 577] on img at bounding box center [672, 575] width 7 height 7
type input "*"
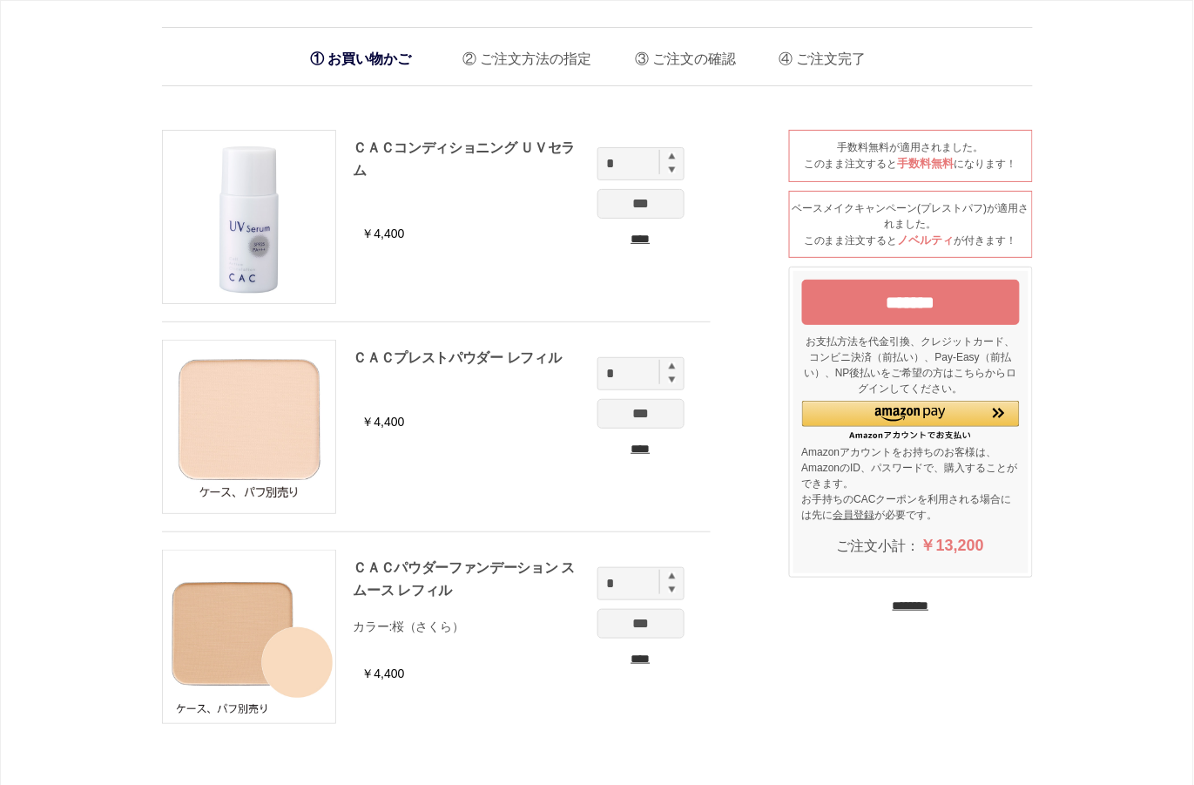
scroll to position [348, 0]
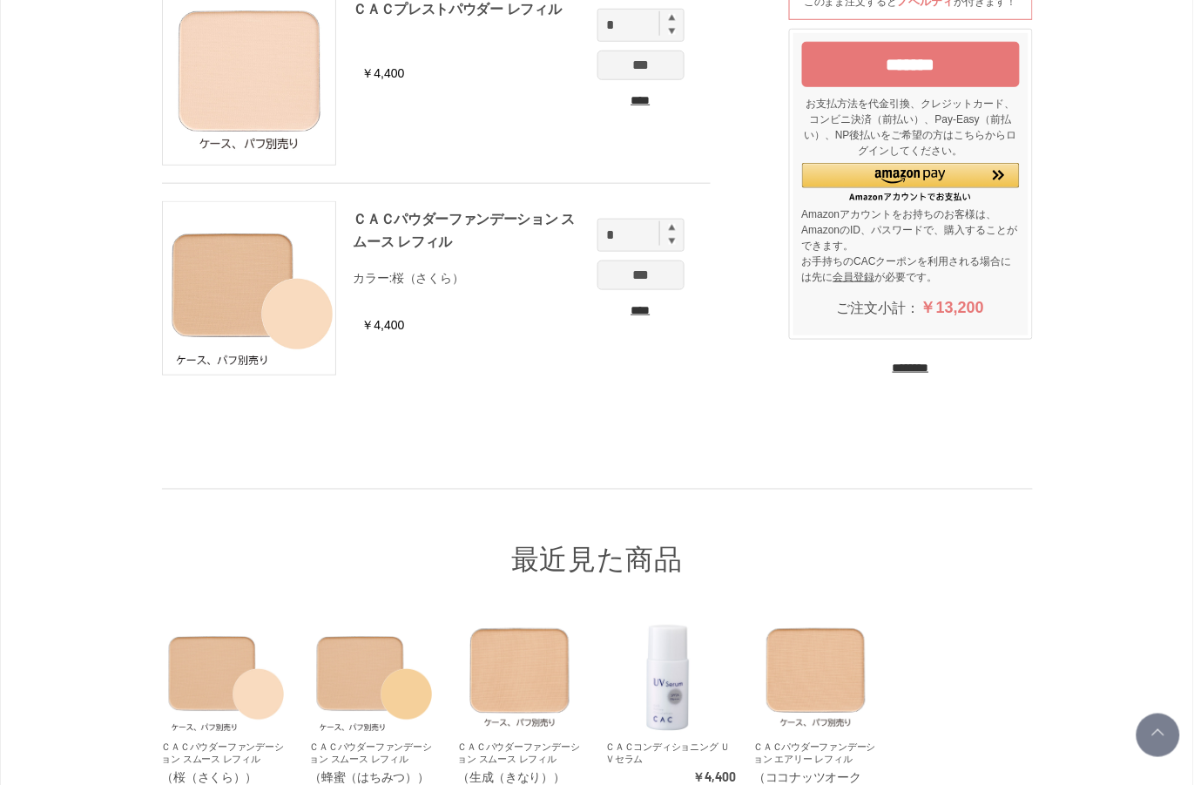
click at [646, 273] on input "***" at bounding box center [640, 275] width 87 height 30
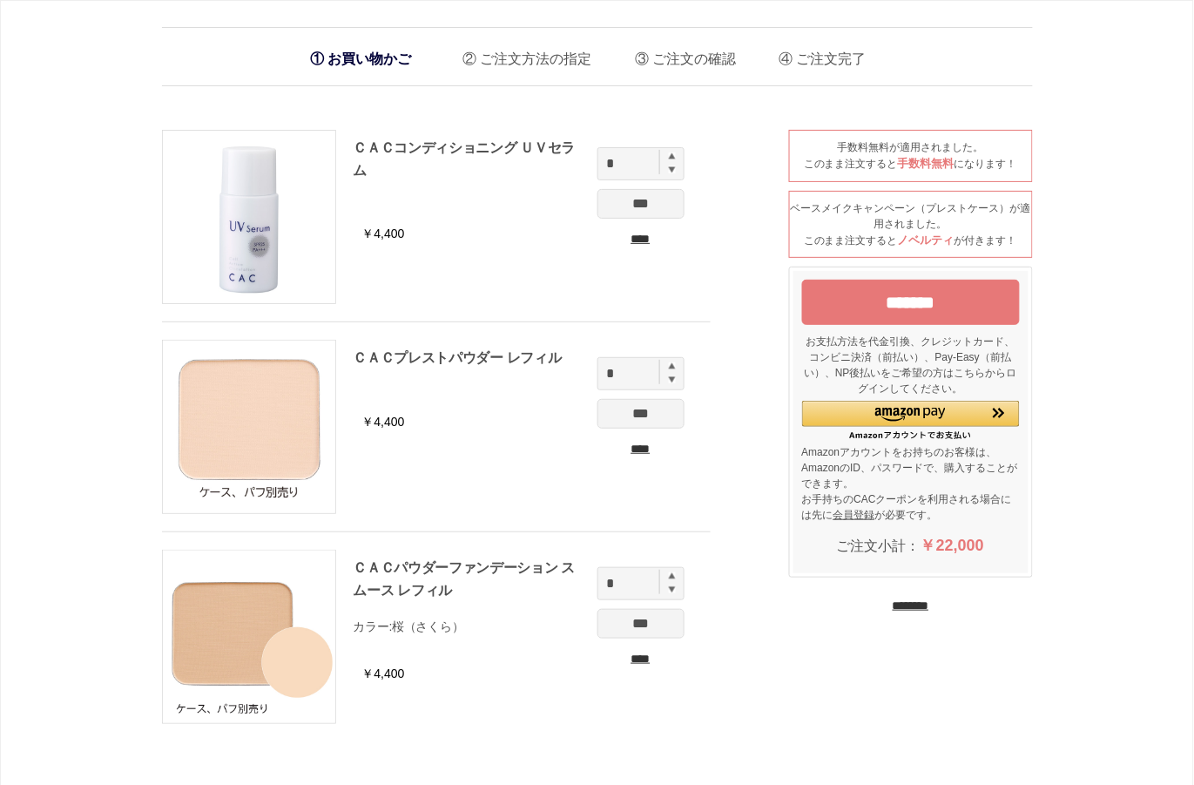
click at [913, 300] on input "*******" at bounding box center [911, 302] width 218 height 45
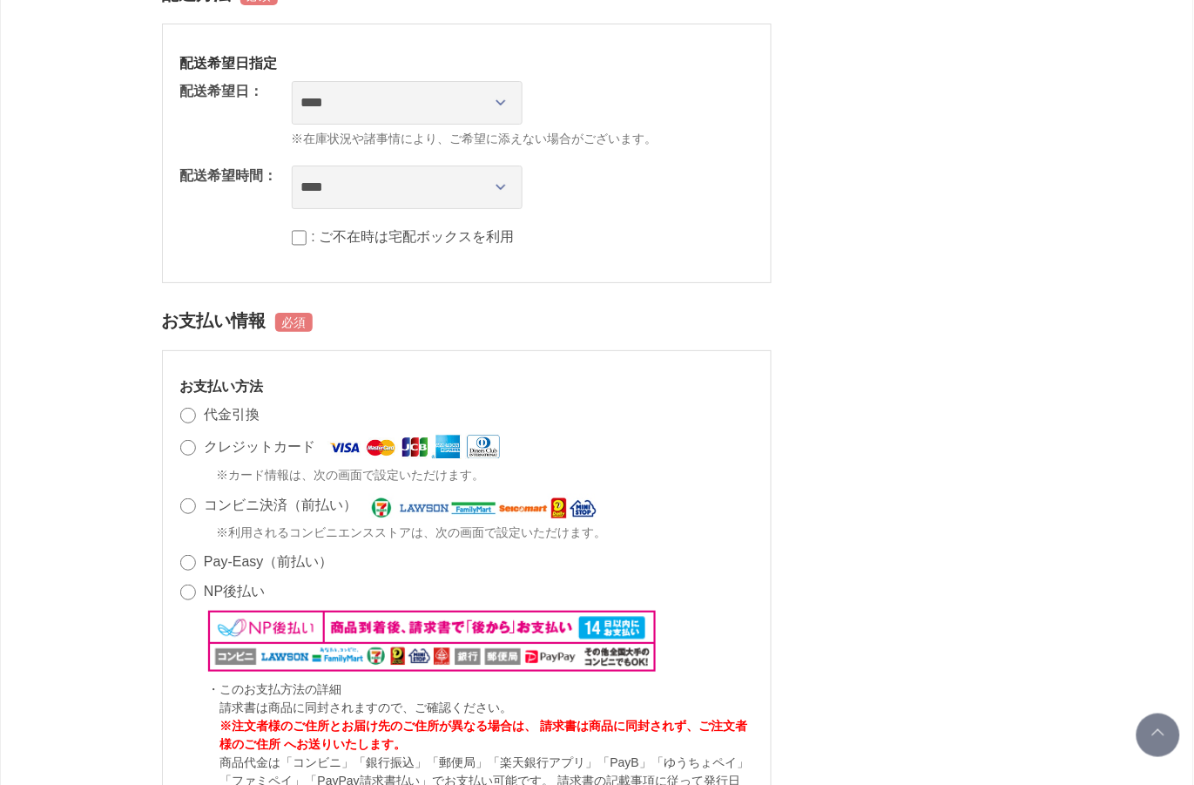
scroll to position [2090, 0]
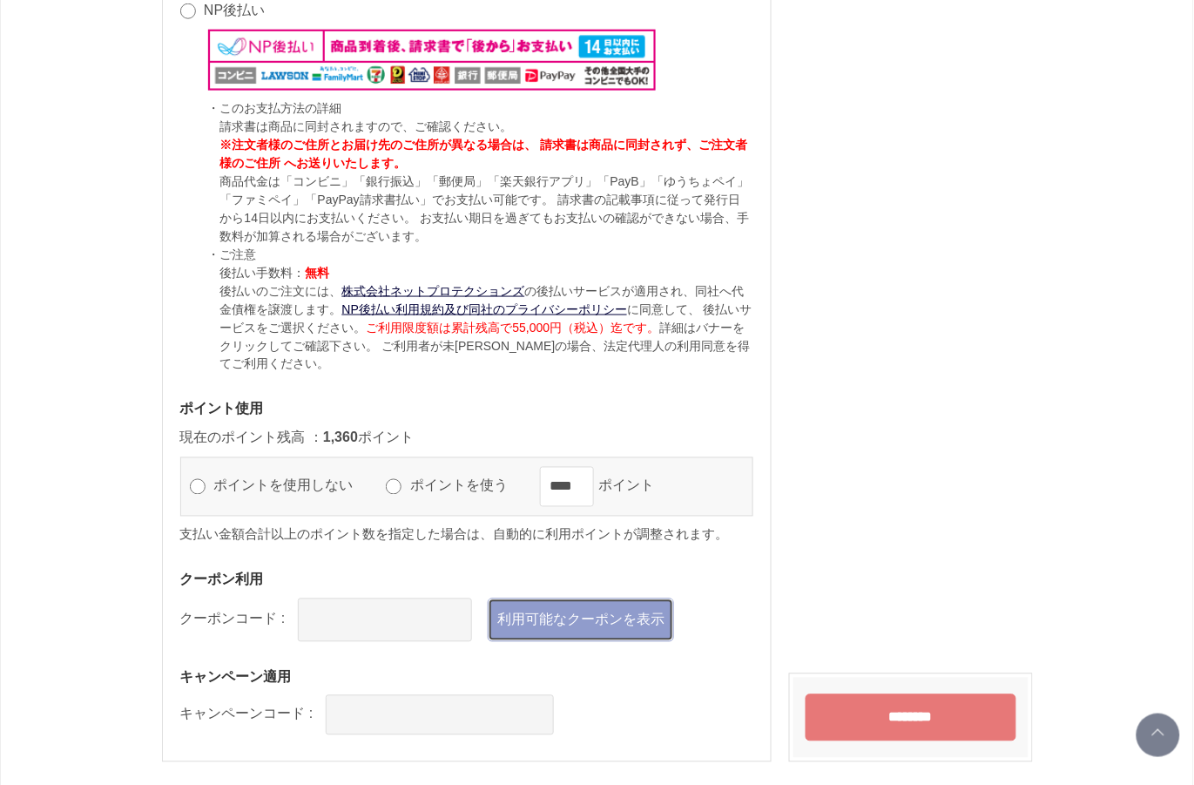
drag, startPoint x: 569, startPoint y: 578, endPoint x: 582, endPoint y: 578, distance: 12.2
click at [571, 598] on link "利用可能なクーポンを表示" at bounding box center [581, 620] width 186 height 44
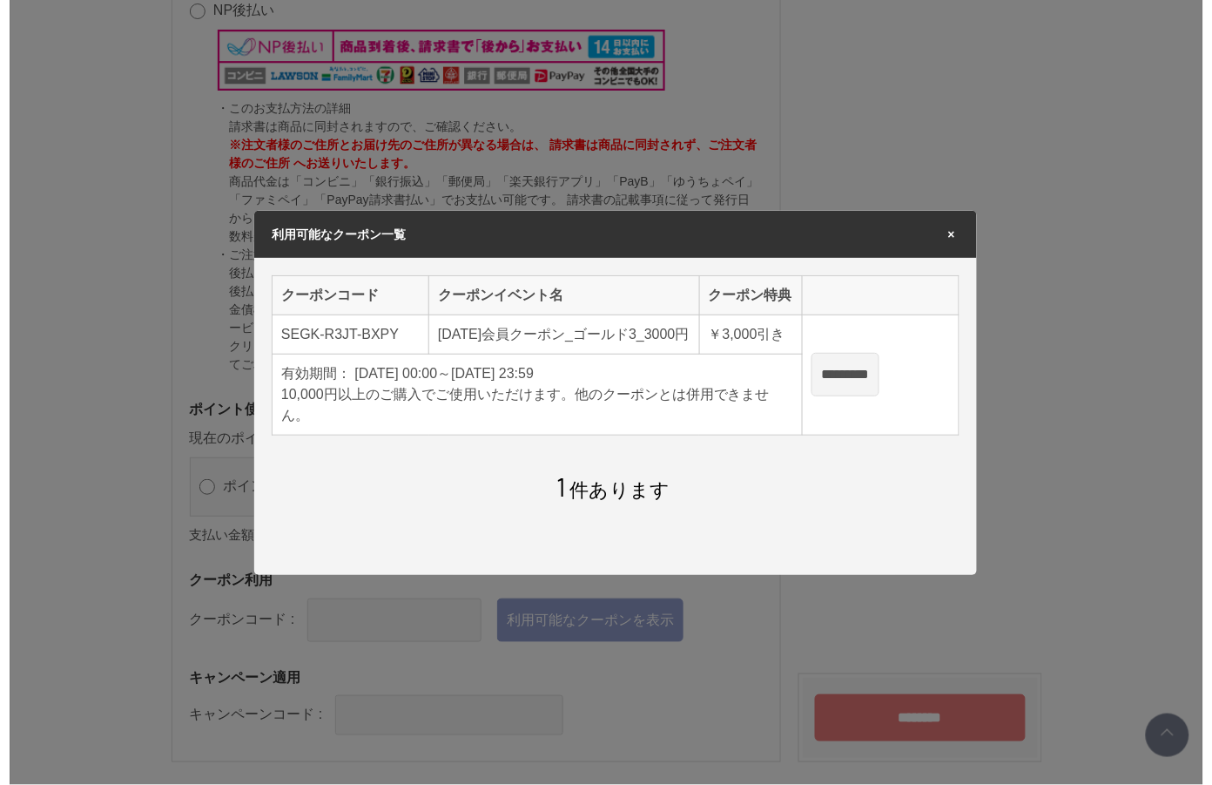
scroll to position [0, 0]
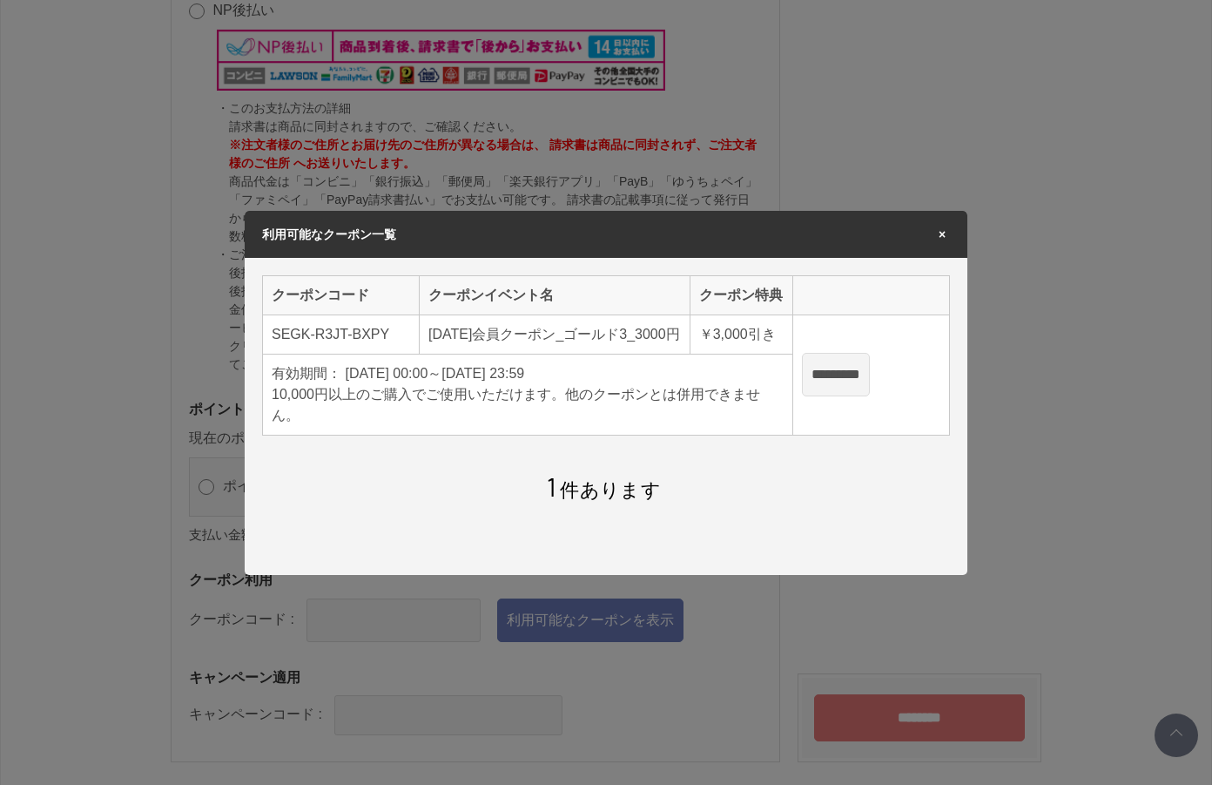
click at [855, 375] on input "*********" at bounding box center [836, 375] width 68 height 44
type input "**********"
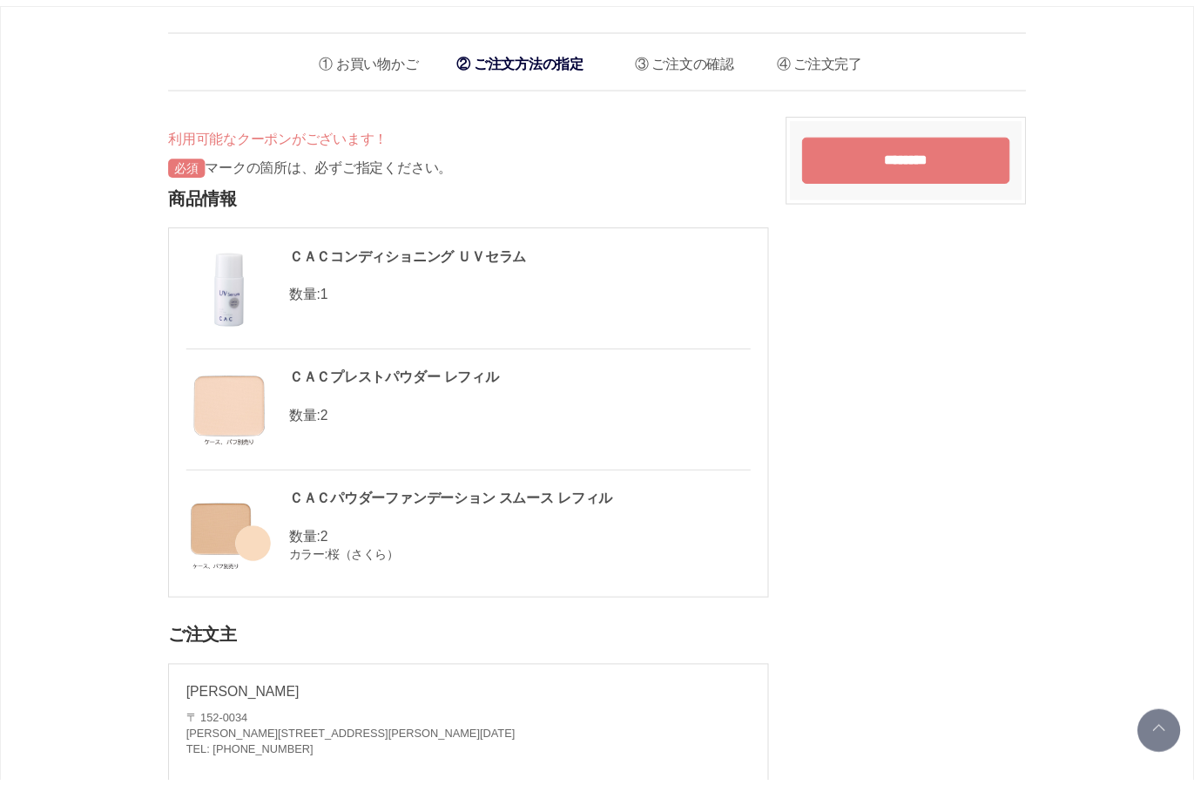
scroll to position [2090, 0]
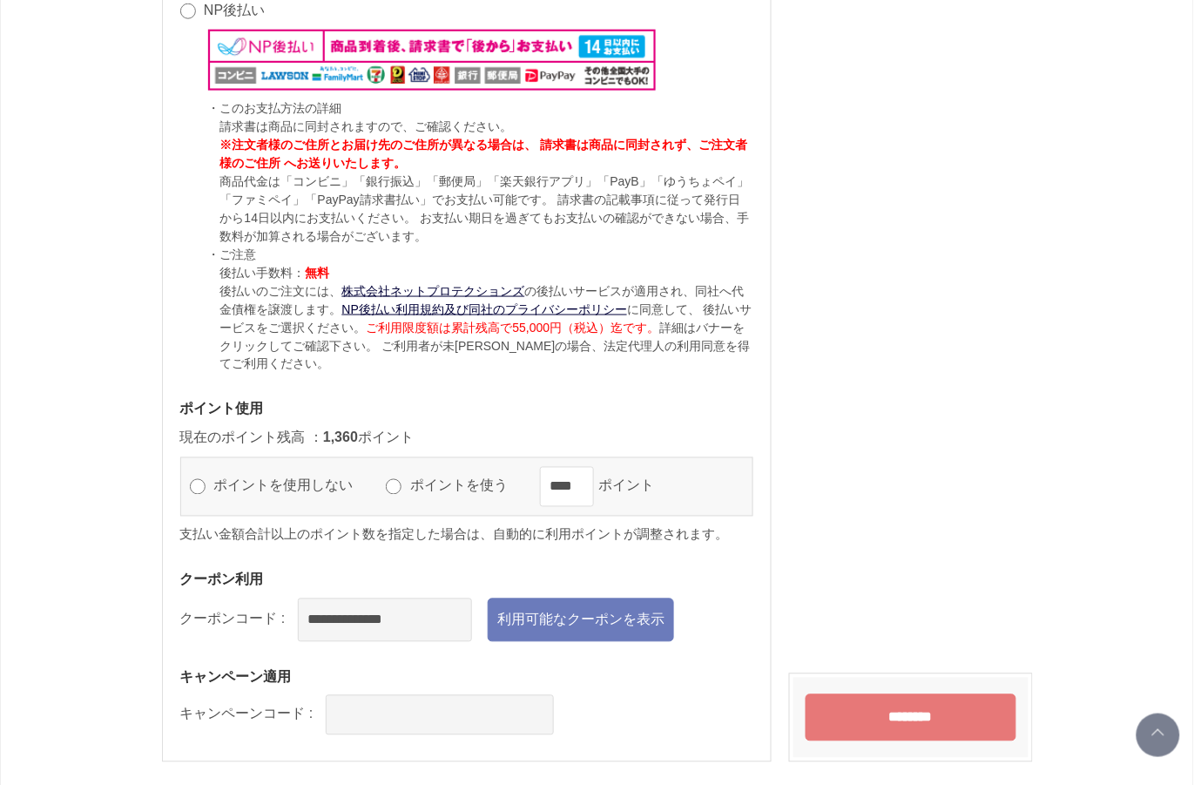
drag, startPoint x: 928, startPoint y: 680, endPoint x: 1038, endPoint y: 555, distance: 166.6
click at [927, 694] on input "********" at bounding box center [910, 717] width 211 height 47
